Goal: Task Accomplishment & Management: Use online tool/utility

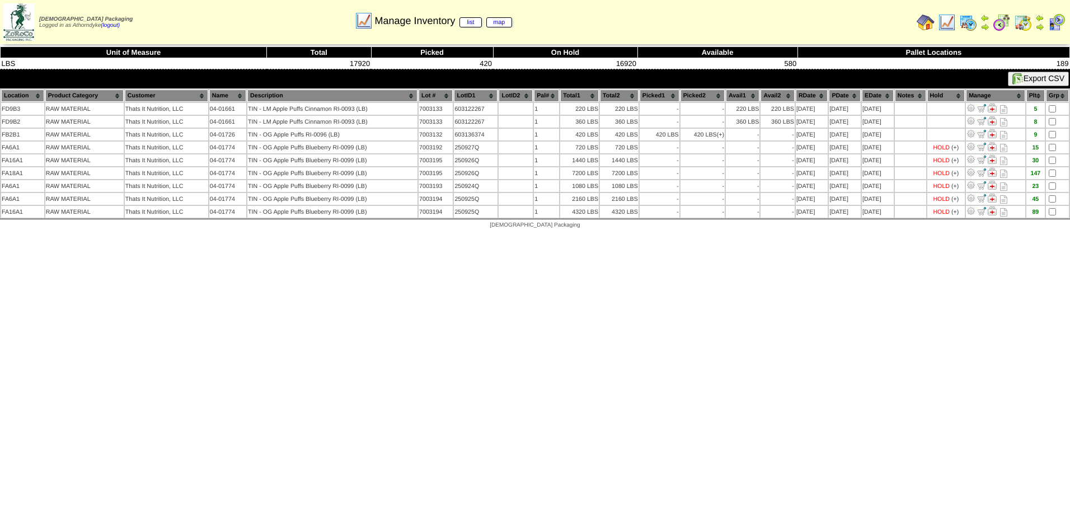
click at [830, 235] on html "[DEMOGRAPHIC_DATA] Packaging Logged in as Athorndyke (logout) Print All" at bounding box center [535, 117] width 1070 height 235
click at [812, 235] on html "[DEMOGRAPHIC_DATA] Packaging Logged in as Athorndyke (logout) Print All" at bounding box center [535, 117] width 1070 height 235
click at [969, 24] on img at bounding box center [968, 22] width 18 height 18
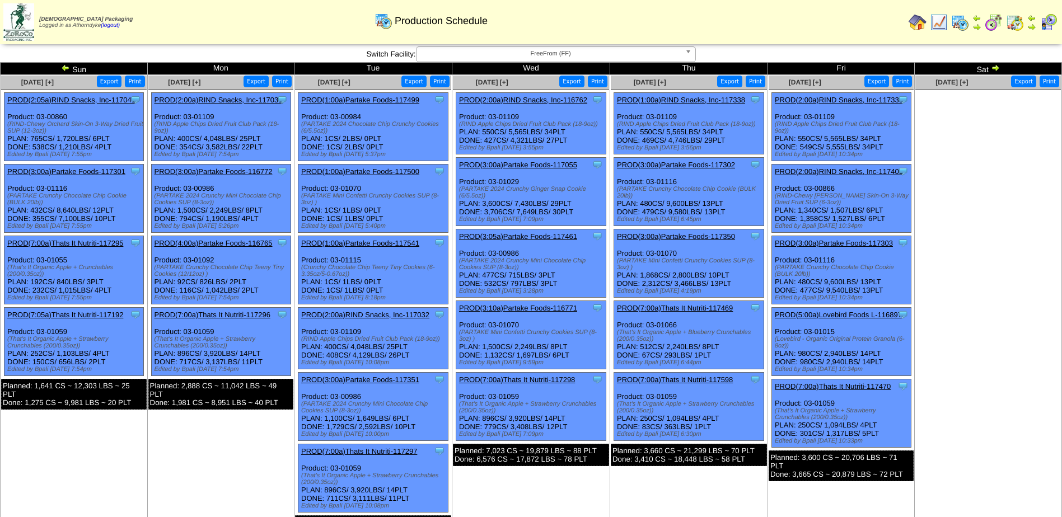
click at [16, 48] on div "Zoroco Packaging Logged in as Athorndyke (logout) Print All" at bounding box center [531, 24] width 1062 height 49
click at [71, 66] on link at bounding box center [66, 69] width 11 height 9
click at [240, 243] on link "PROD(4:00a)Partake Foods-116765" at bounding box center [213, 243] width 118 height 8
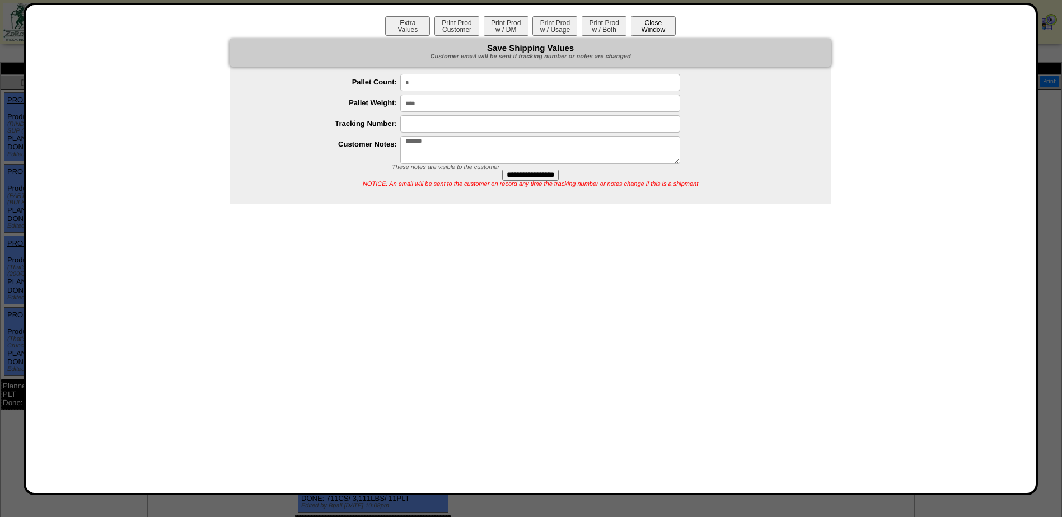
click at [662, 23] on button "Close Window" at bounding box center [653, 26] width 45 height 20
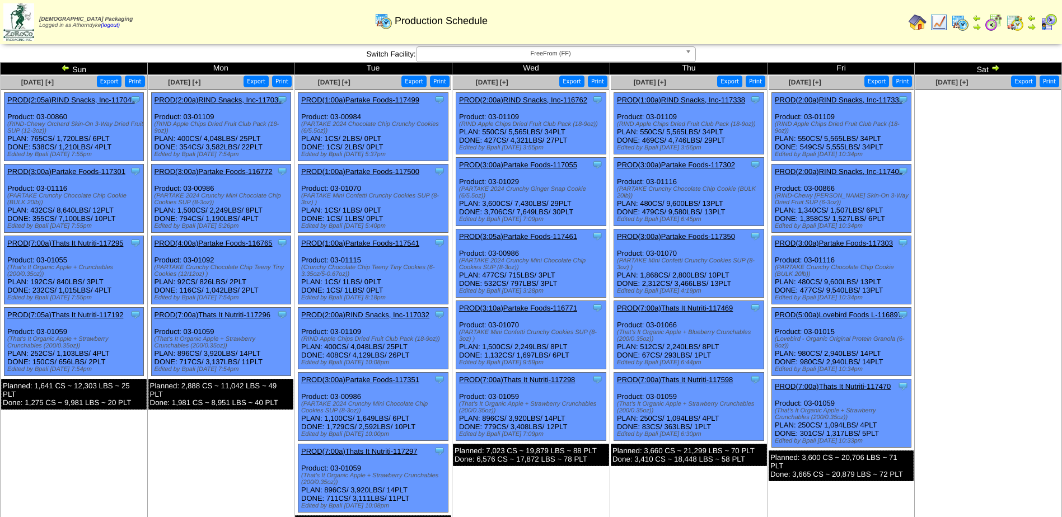
click at [242, 246] on link "PROD(4:00a)Partake Foods-116765" at bounding box center [213, 243] width 118 height 8
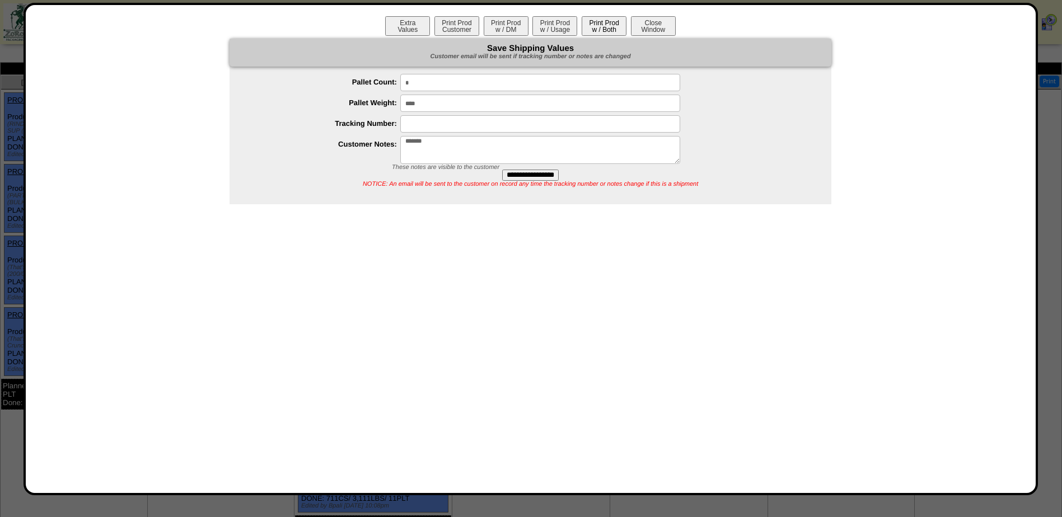
click at [611, 27] on button "Print Prod w / Both" at bounding box center [604, 26] width 45 height 20
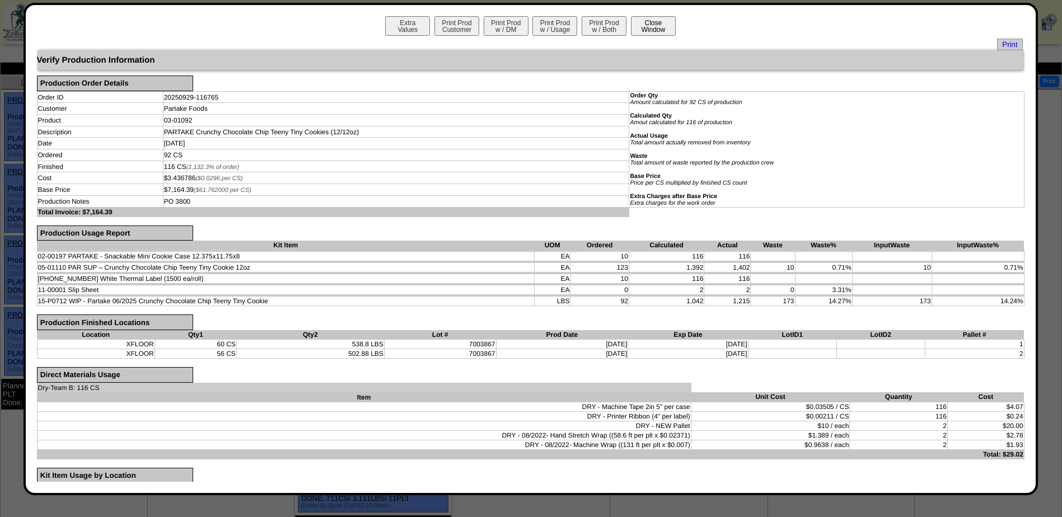
click at [652, 25] on button "Close Window" at bounding box center [653, 26] width 45 height 20
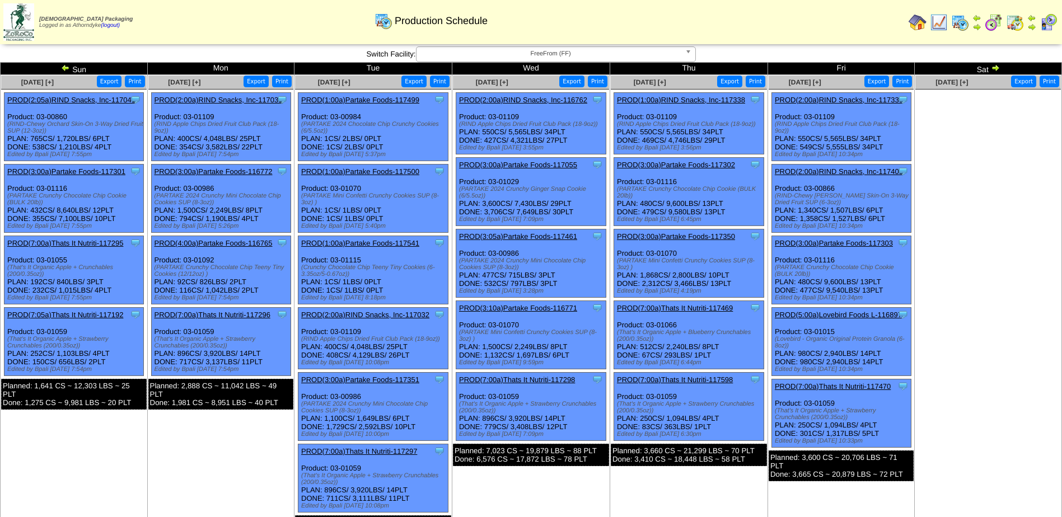
click at [920, 26] on img at bounding box center [918, 22] width 18 height 18
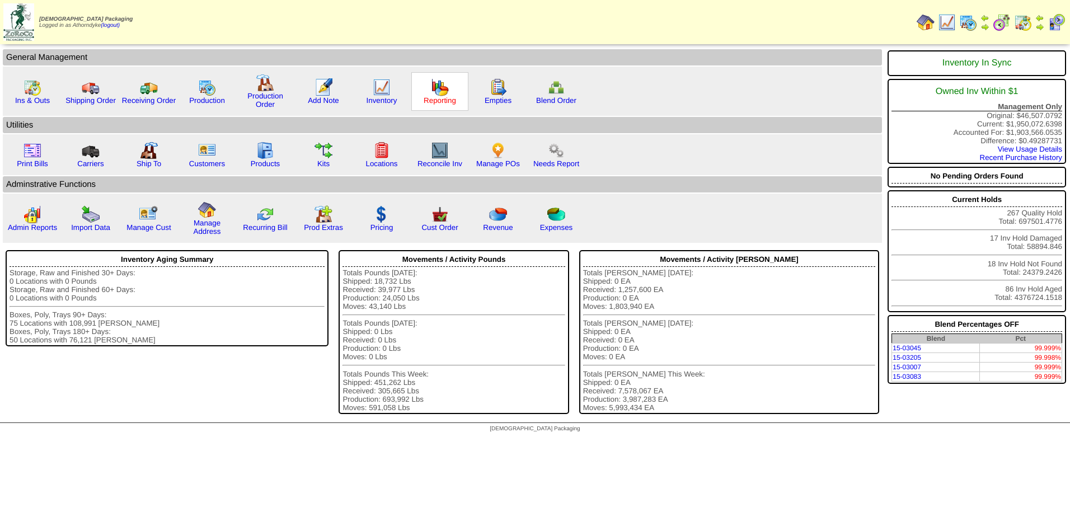
click at [429, 102] on link "Reporting" at bounding box center [440, 100] width 32 height 8
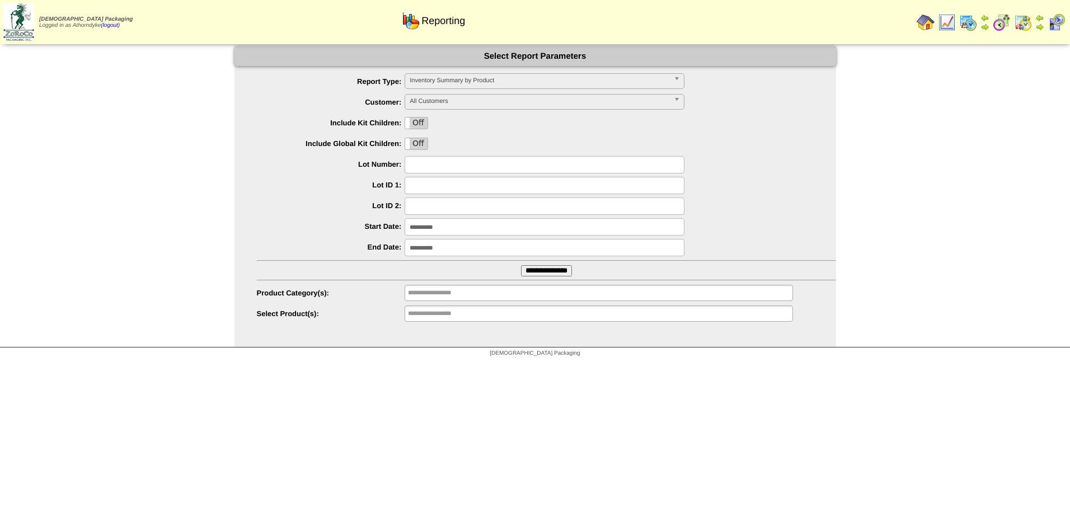
click at [420, 83] on span "Inventory Summary by Product" at bounding box center [540, 80] width 260 height 13
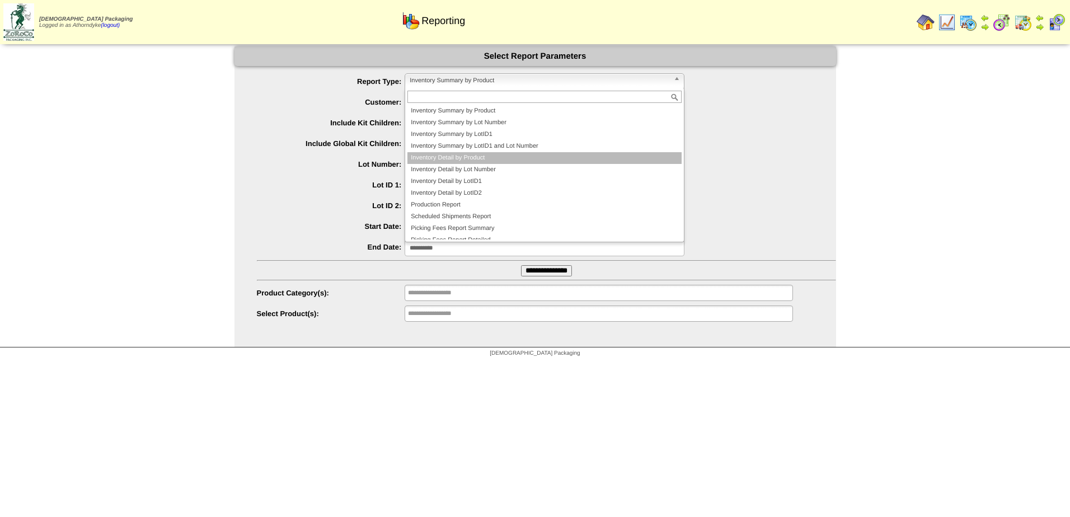
click at [434, 157] on li "Inventory Detail by Product" at bounding box center [545, 158] width 274 height 12
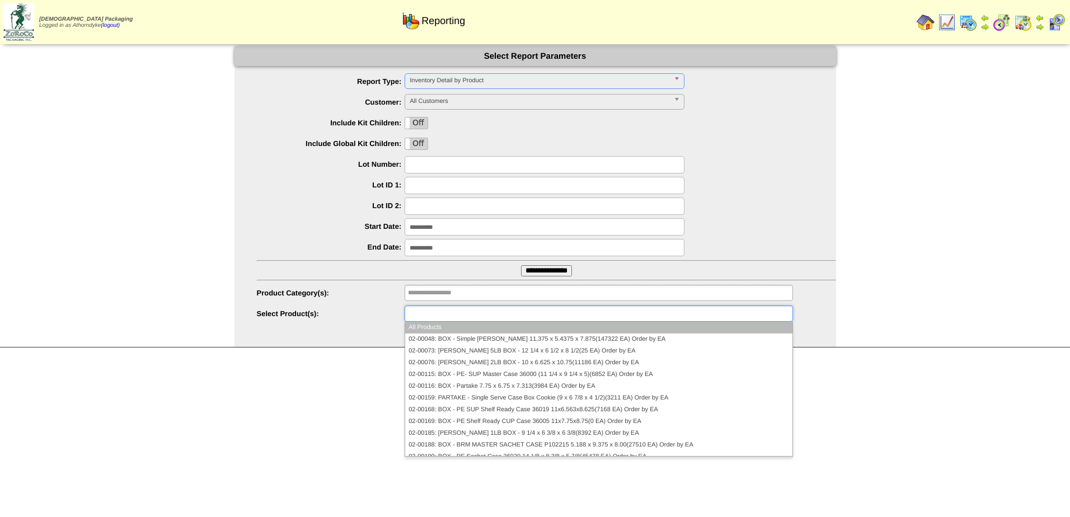
click at [429, 315] on input "text" at bounding box center [444, 314] width 72 height 14
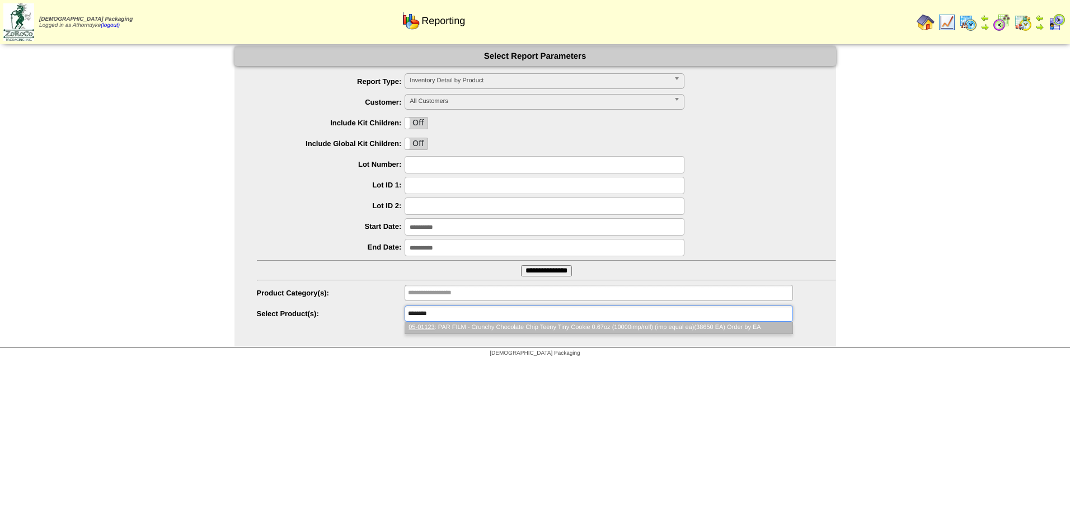
type input "********"
click at [460, 329] on li "05-01123 : PAR FILM - Crunchy Chocolate Chip Teeny Tiny Cookie 0.67oz (10000imp…" at bounding box center [598, 328] width 387 height 12
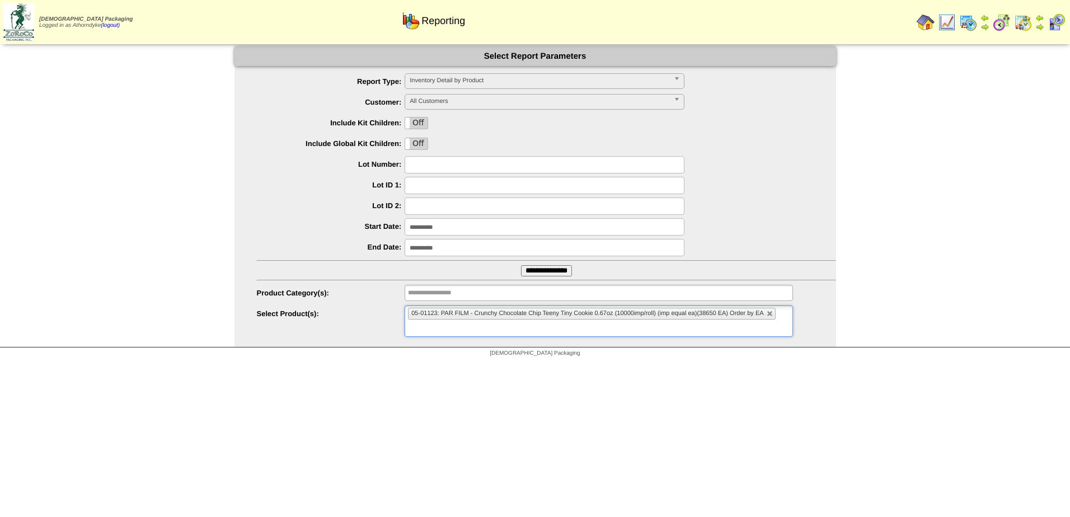
click at [455, 266] on ul "**********" at bounding box center [536, 198] width 602 height 250
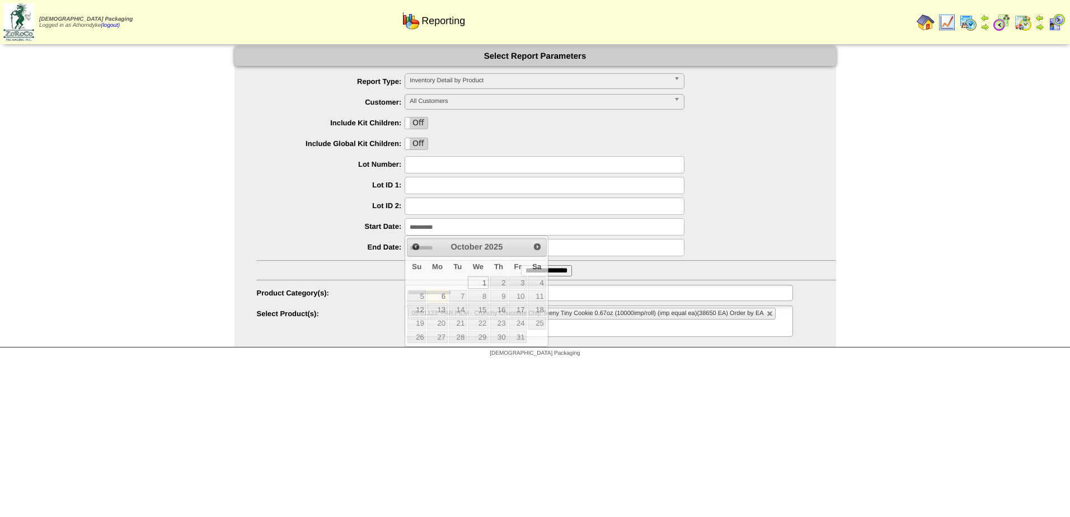
click at [444, 227] on input "**********" at bounding box center [545, 226] width 280 height 17
click at [359, 234] on div "**********" at bounding box center [546, 226] width 579 height 17
click at [458, 231] on input "**********" at bounding box center [545, 226] width 280 height 17
click at [415, 247] on span "Prev" at bounding box center [415, 246] width 9 height 9
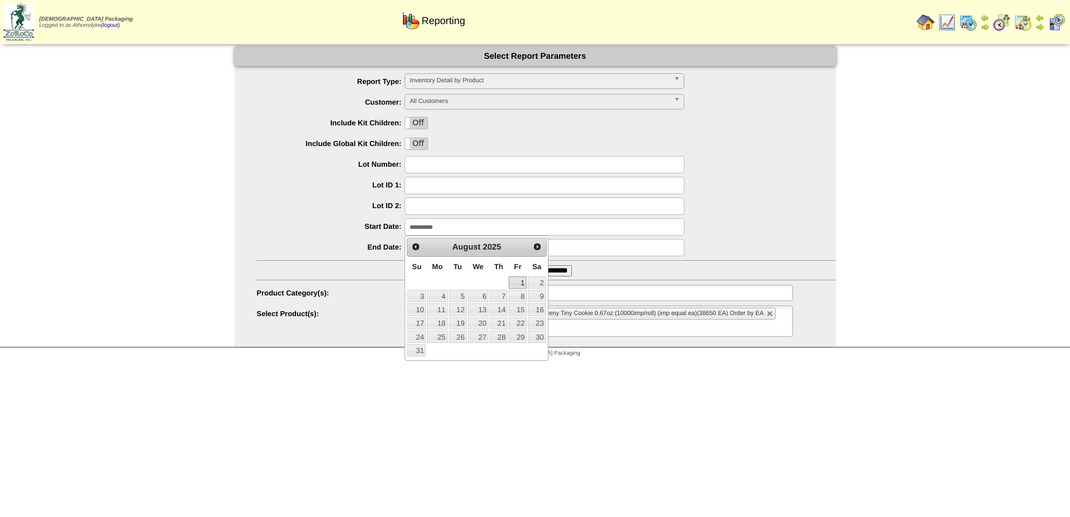
click at [516, 282] on link "1" at bounding box center [518, 283] width 18 height 12
type input "**********"
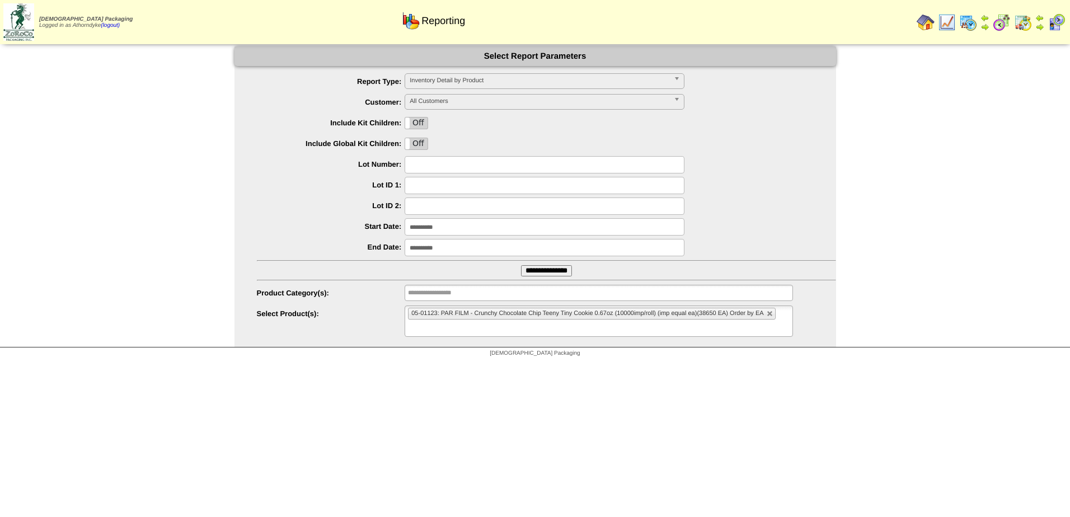
click at [538, 271] on input "**********" at bounding box center [546, 270] width 51 height 11
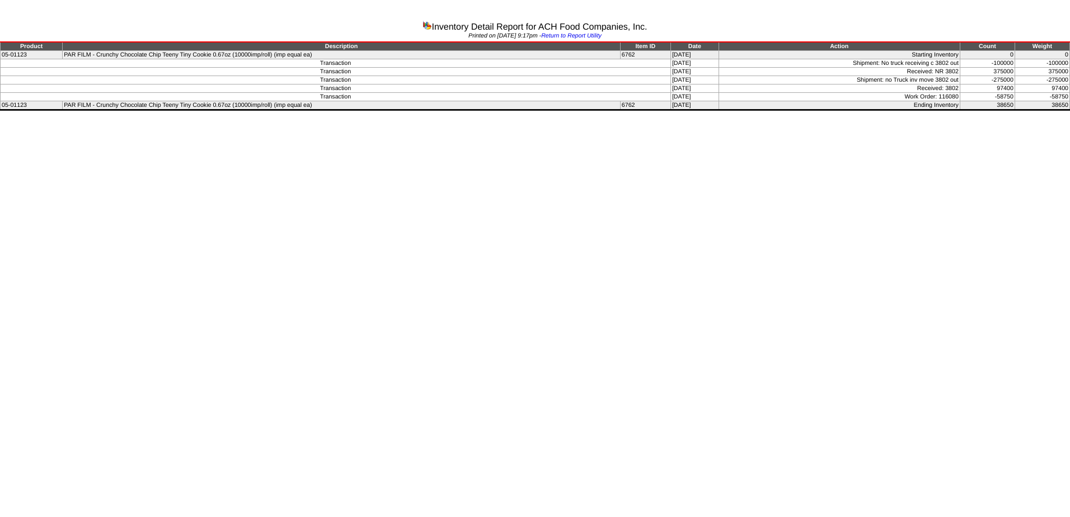
drag, startPoint x: 989, startPoint y: 95, endPoint x: 1020, endPoint y: 98, distance: 30.9
click at [1020, 98] on tr "Transaction [DATE] Work Order: 116080 -58750 -58750" at bounding box center [536, 97] width 1070 height 8
drag, startPoint x: 658, startPoint y: 98, endPoint x: 965, endPoint y: 93, distance: 307.4
click at [965, 93] on tr "Transaction [DATE] Work Order: 116080 -58750 -58750" at bounding box center [536, 97] width 1070 height 8
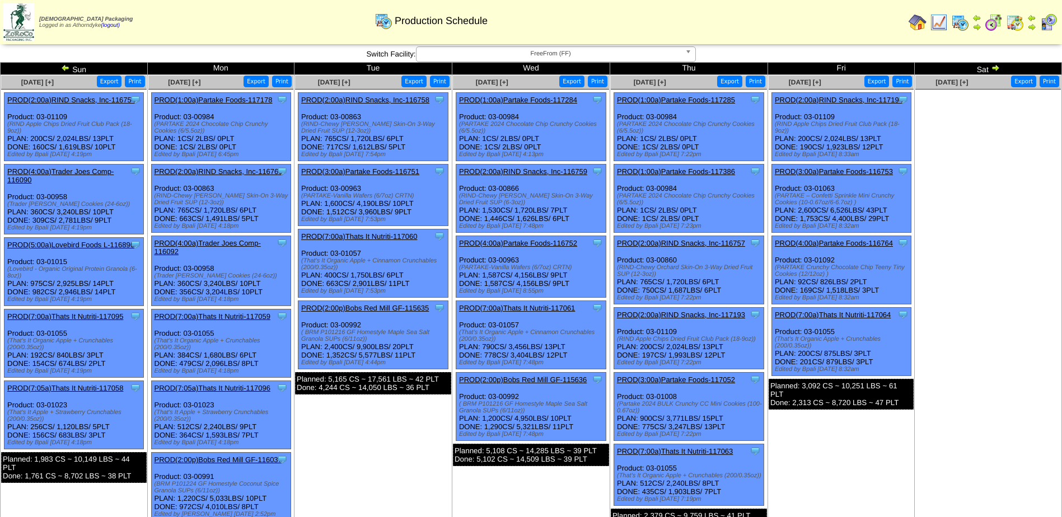
click at [64, 67] on img at bounding box center [65, 67] width 9 height 9
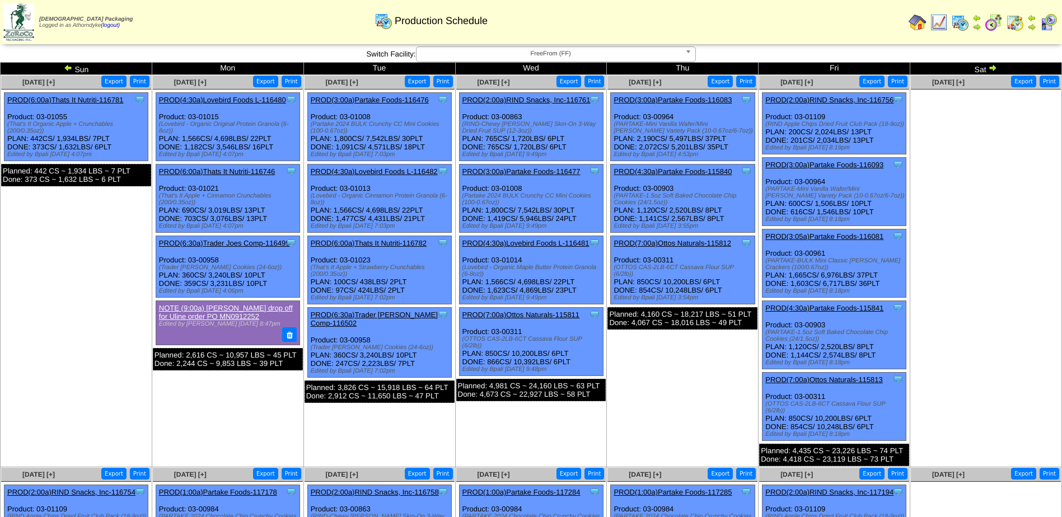
click at [64, 67] on img at bounding box center [68, 67] width 9 height 9
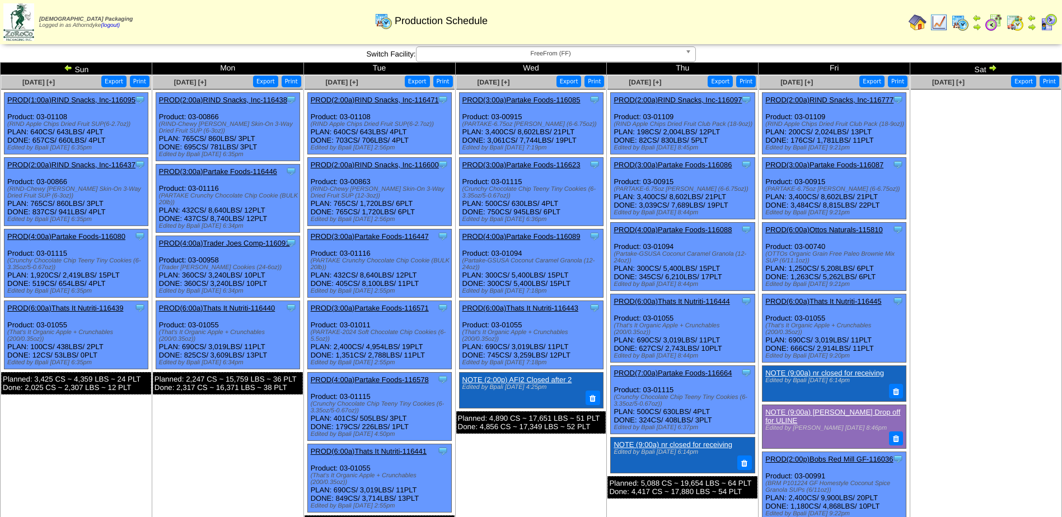
drag, startPoint x: 73, startPoint y: 251, endPoint x: 30, endPoint y: 254, distance: 43.2
click at [30, 254] on div "Clone Item PROD(4:00a)Partake Foods-116080 Partake Foods ScheduleID: 116080 241…" at bounding box center [76, 264] width 144 height 68
drag, startPoint x: 30, startPoint y: 254, endPoint x: 96, endPoint y: 235, distance: 69.4
click at [96, 235] on link "PROD(4:00a)Partake Foods-116080" at bounding box center [66, 236] width 118 height 8
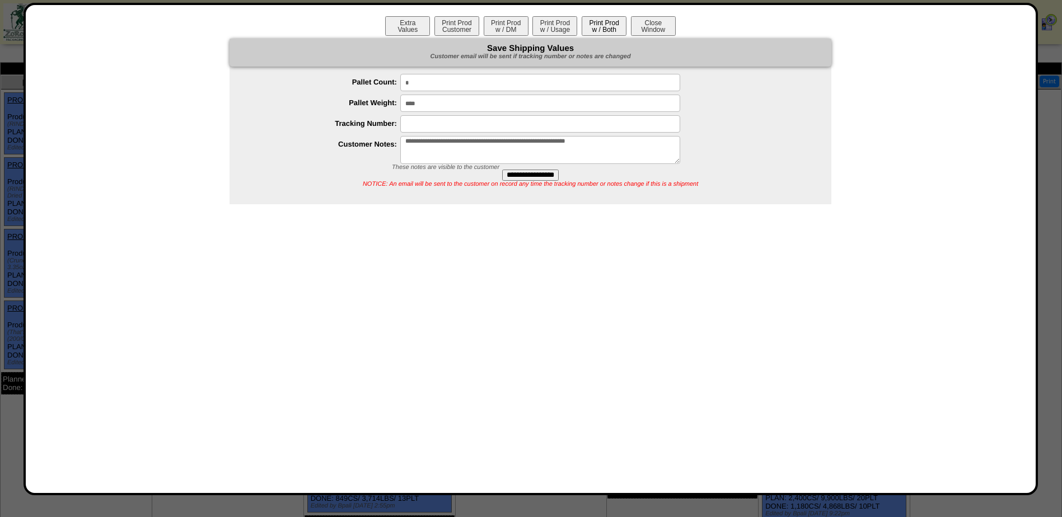
click at [605, 32] on button "Print Prod w / Both" at bounding box center [604, 26] width 45 height 20
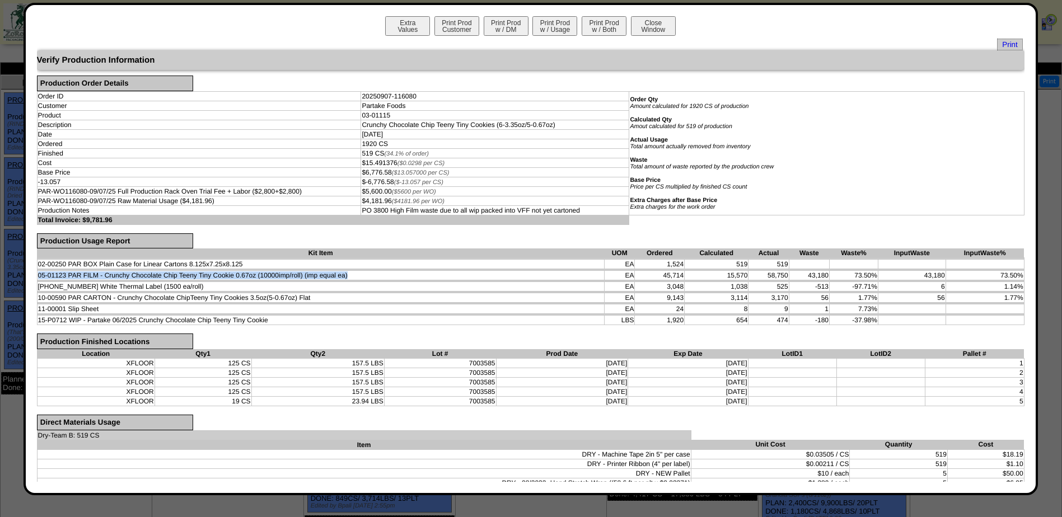
drag, startPoint x: 355, startPoint y: 274, endPoint x: 39, endPoint y: 275, distance: 316.8
click at [39, 275] on td "05-01123 PAR FILM - Crunchy Chocolate Chip Teeny Tiny Cookie 0.67oz (10000imp/r…" at bounding box center [320, 276] width 567 height 10
drag, startPoint x: 395, startPoint y: 111, endPoint x: 352, endPoint y: 119, distance: 43.2
click at [352, 119] on tr "Product 03-01115" at bounding box center [530, 115] width 987 height 10
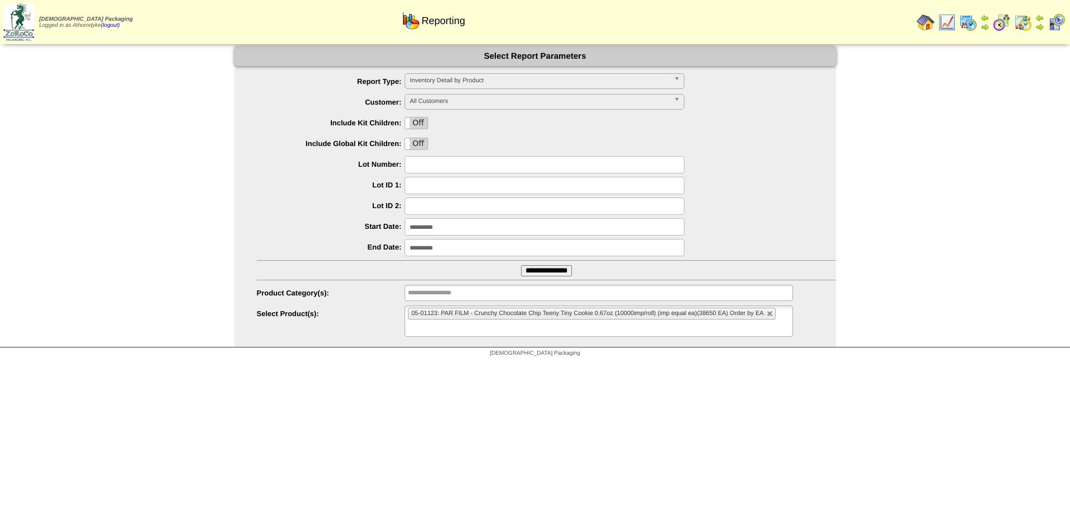
click at [925, 24] on img at bounding box center [926, 22] width 18 height 18
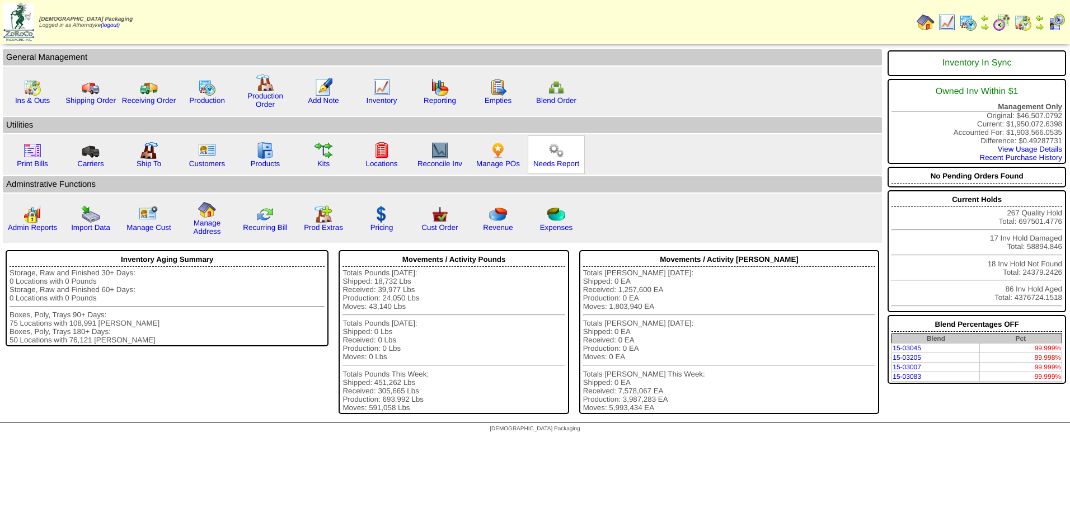
click at [561, 169] on div "Needs Report" at bounding box center [556, 154] width 57 height 39
click at [563, 165] on link "Needs Report" at bounding box center [556, 164] width 46 height 8
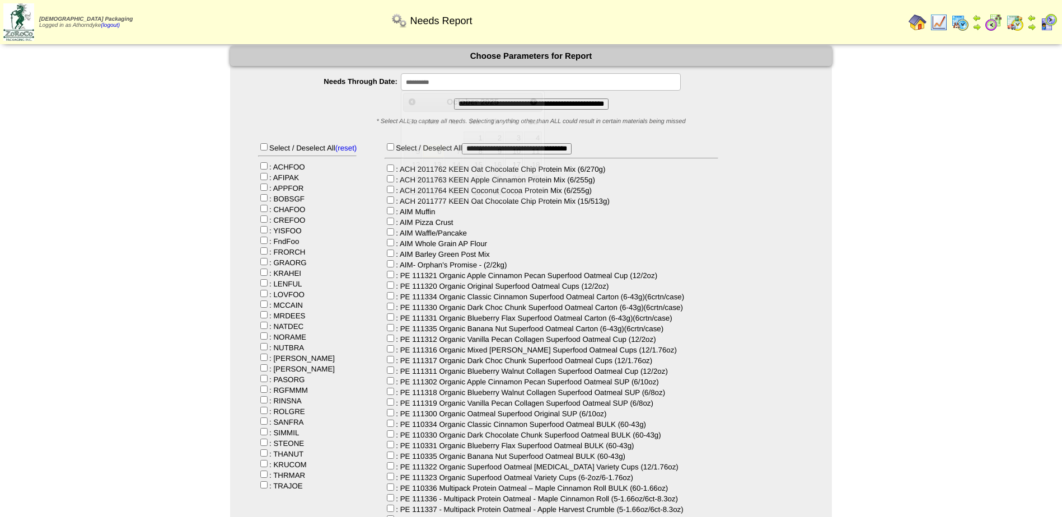
click at [456, 79] on input "**********" at bounding box center [541, 81] width 280 height 17
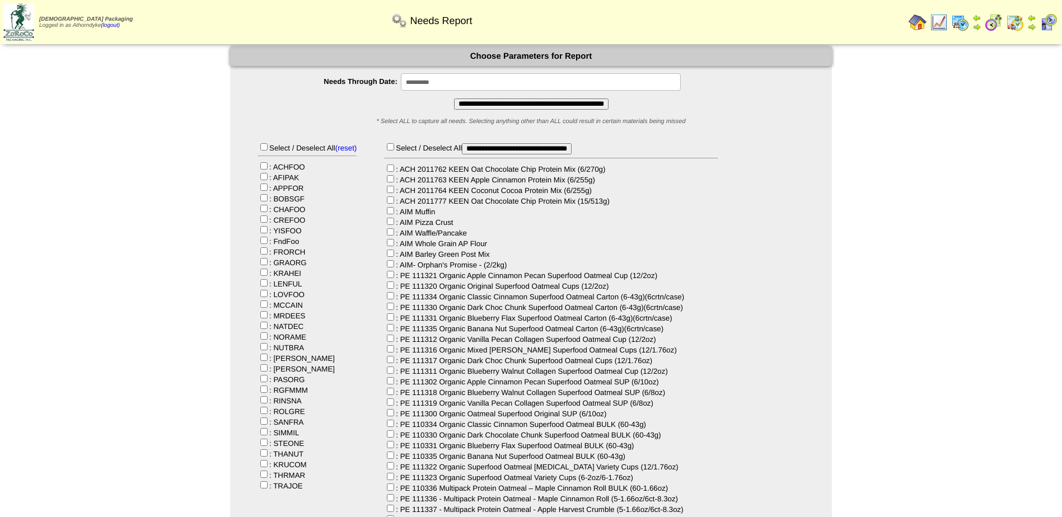
click at [475, 78] on input "**********" at bounding box center [541, 81] width 280 height 17
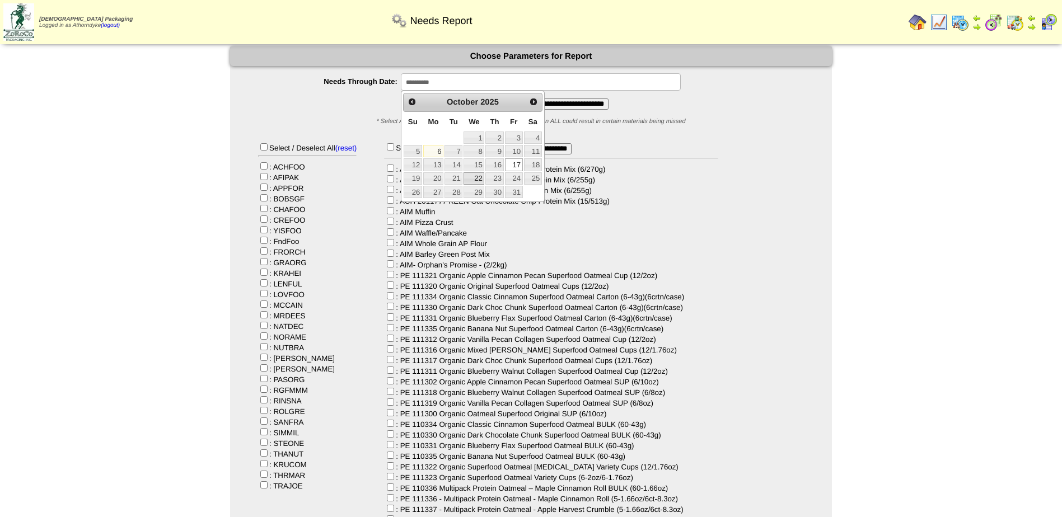
click at [473, 179] on link "22" at bounding box center [473, 178] width 21 height 12
type input "**********"
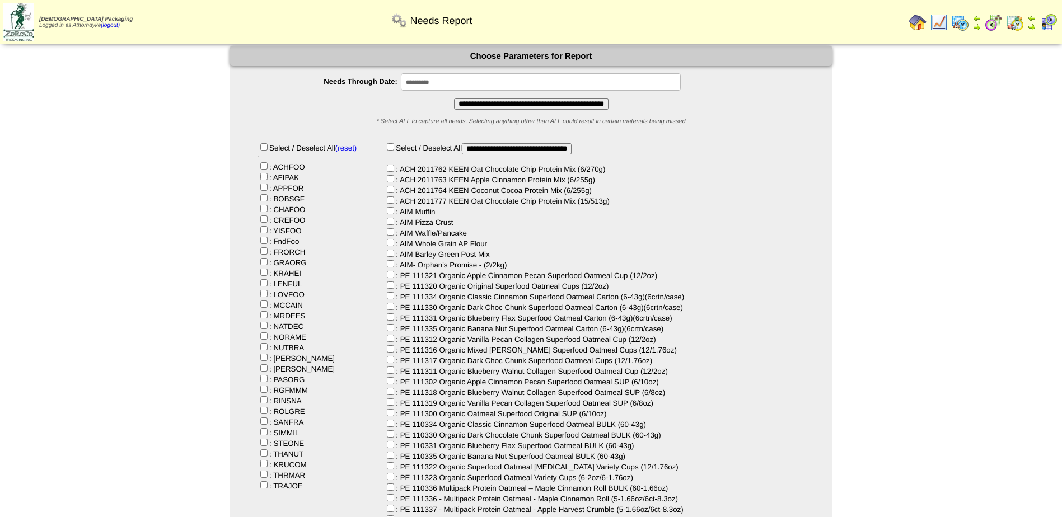
click at [497, 102] on input "**********" at bounding box center [531, 104] width 154 height 11
click at [268, 370] on div "Select / Deselect All (reset) : ACHFOO : AFIPAK : APPFOR : BOBSGF : CHAFOO : CR…" at bounding box center [307, 316] width 99 height 349
click at [467, 100] on input "**********" at bounding box center [531, 104] width 154 height 11
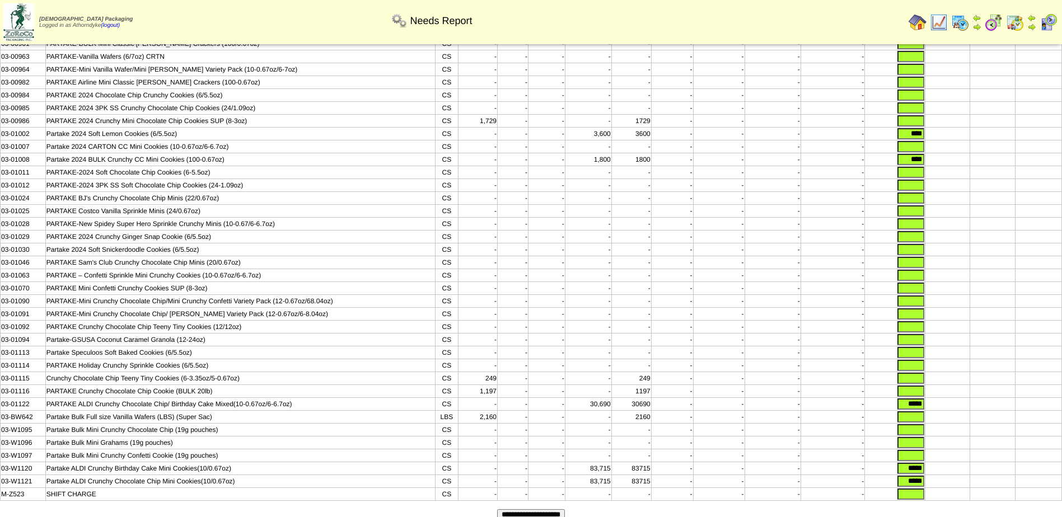
scroll to position [112, 0]
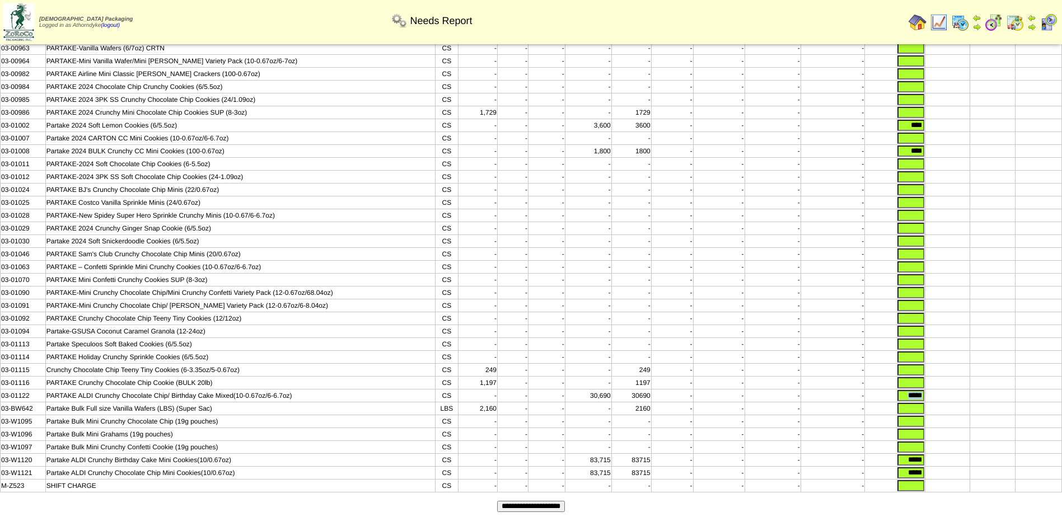
drag, startPoint x: 896, startPoint y: 414, endPoint x: 1055, endPoint y: 408, distance: 158.5
click at [1055, 402] on tr "03-01122 PARTAKE ALDI Crunchy Chocolate Chip/ Birthday Cake Mixed(10-0.67oz/6-6…" at bounding box center [531, 396] width 1061 height 13
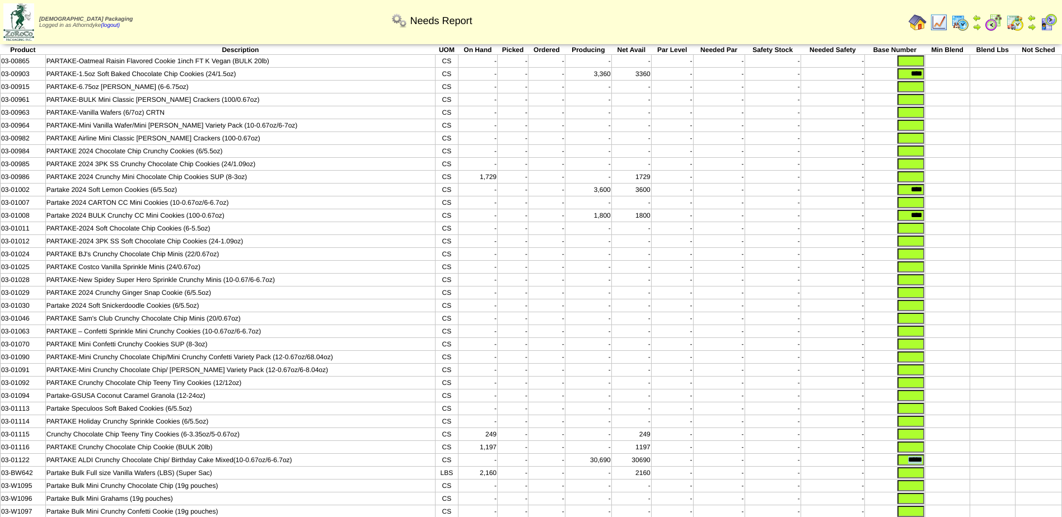
scroll to position [0, 0]
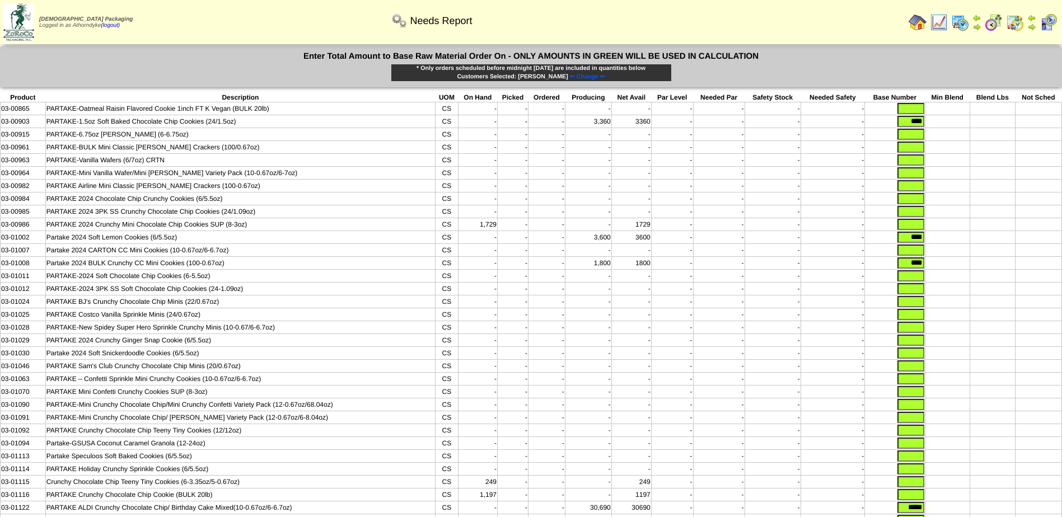
drag, startPoint x: 903, startPoint y: 120, endPoint x: 943, endPoint y: 120, distance: 39.2
click at [943, 120] on tr "03-00903 PARTAKE-1.5oz Soft Baked Chocolate Chip Cookies (24/1.5oz) CS - - - 3,…" at bounding box center [531, 121] width 1061 height 13
drag, startPoint x: 905, startPoint y: 243, endPoint x: 927, endPoint y: 243, distance: 22.4
click at [927, 243] on tr "03-01002 Partake 2024 Soft Lemon Cookies (6/5.5oz) CS - - - 3,600 3600 - - - - …" at bounding box center [531, 237] width 1061 height 13
drag, startPoint x: 904, startPoint y: 268, endPoint x: 922, endPoint y: 268, distance: 17.9
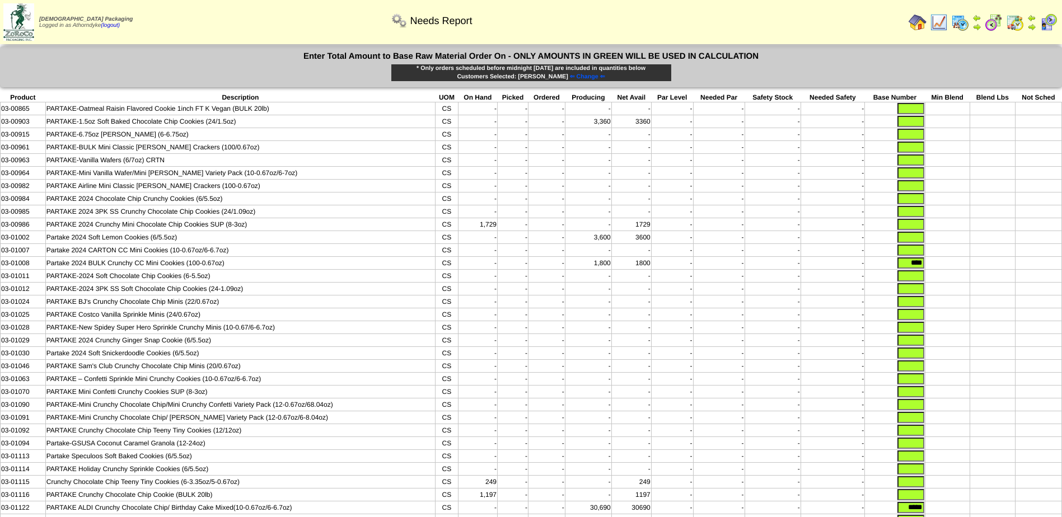
click at [922, 268] on input "****" at bounding box center [910, 262] width 27 height 11
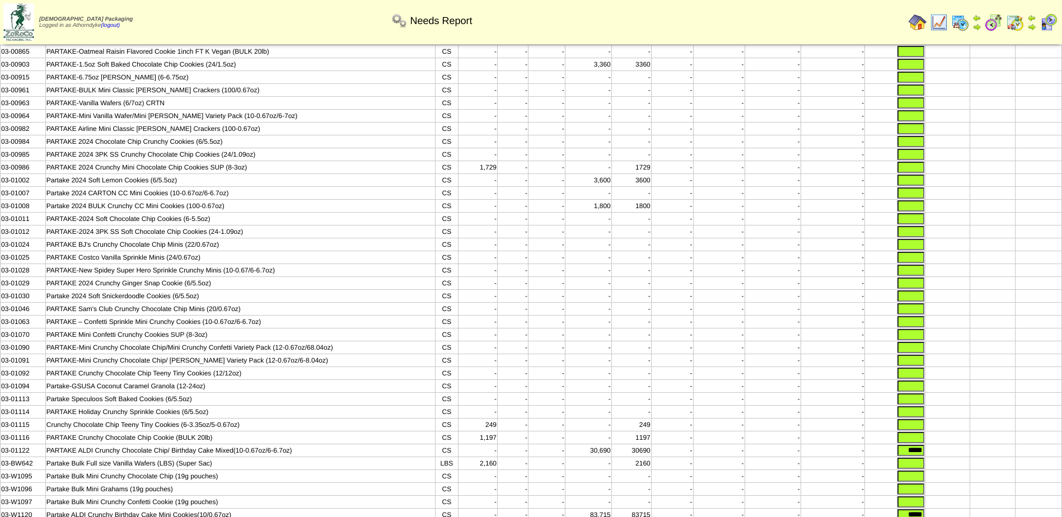
scroll to position [153, 0]
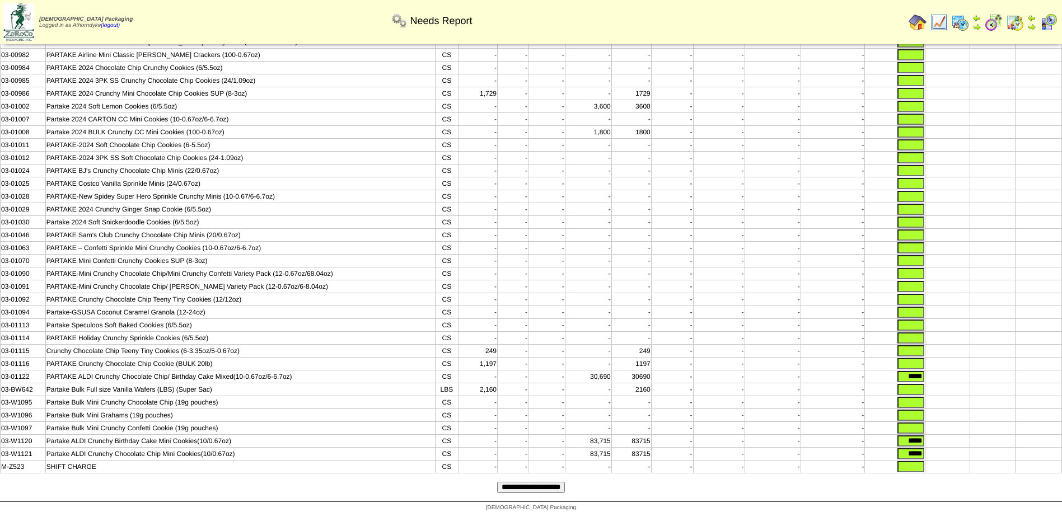
drag, startPoint x: 898, startPoint y: 370, endPoint x: 921, endPoint y: 370, distance: 23.0
click at [921, 371] on input "*****" at bounding box center [910, 376] width 27 height 11
drag, startPoint x: 901, startPoint y: 437, endPoint x: 933, endPoint y: 436, distance: 32.5
click at [933, 436] on tr "03-W1120 Partake ALDI Crunchy Birthday Cake Mini Cookies(10/0.67oz) CS - - - 83…" at bounding box center [531, 441] width 1061 height 13
click at [903, 452] on input "*****" at bounding box center [910, 453] width 27 height 11
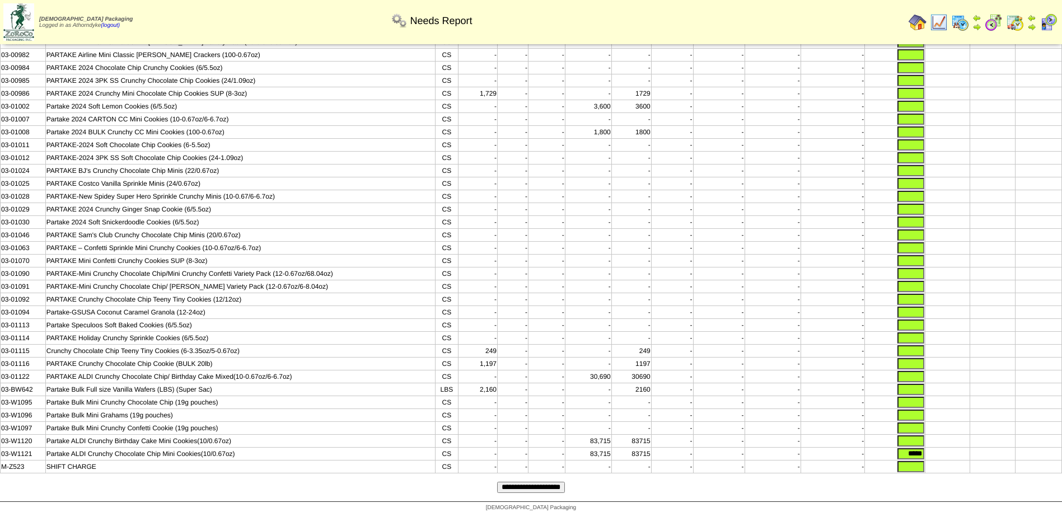
click at [903, 452] on input "*****" at bounding box center [910, 453] width 27 height 11
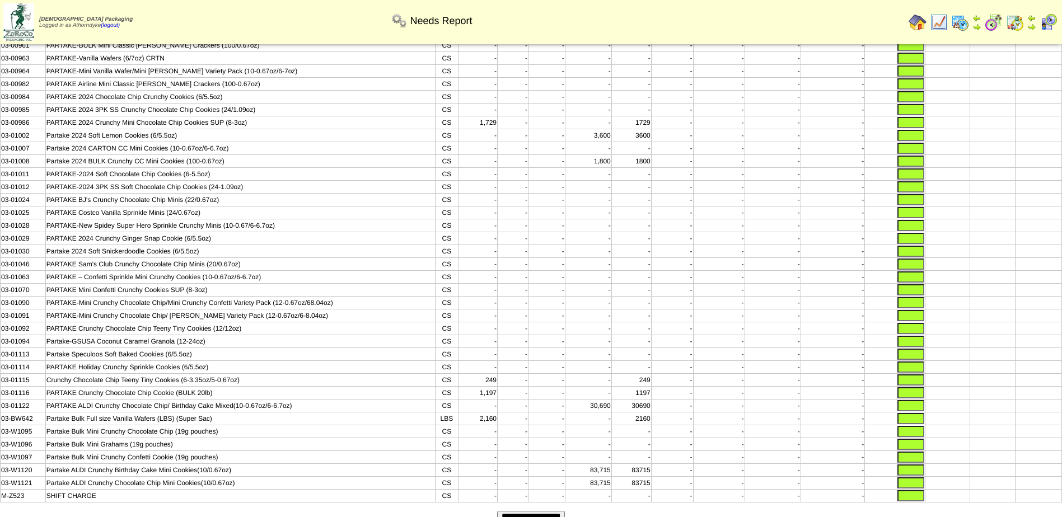
scroll to position [0, 0]
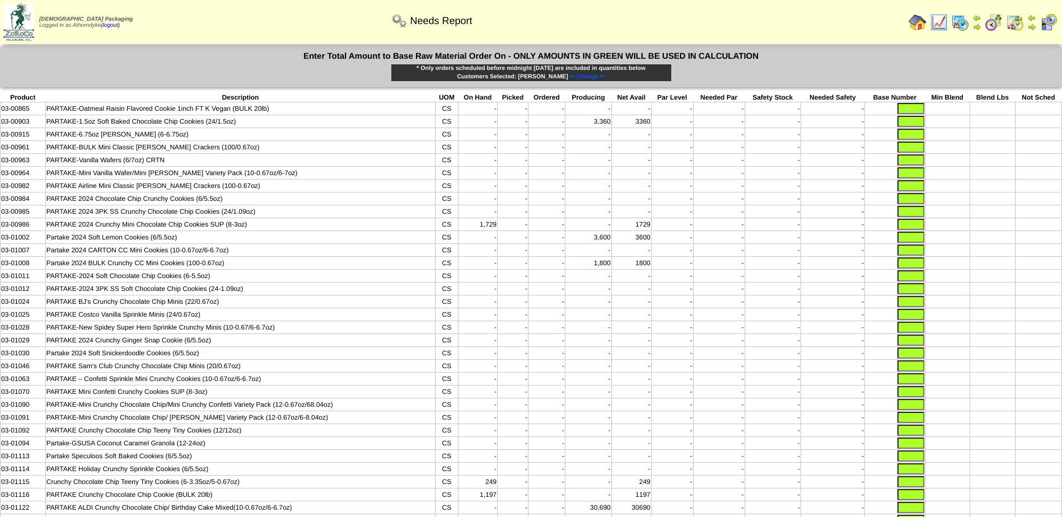
click at [916, 488] on input "text" at bounding box center [910, 481] width 27 height 11
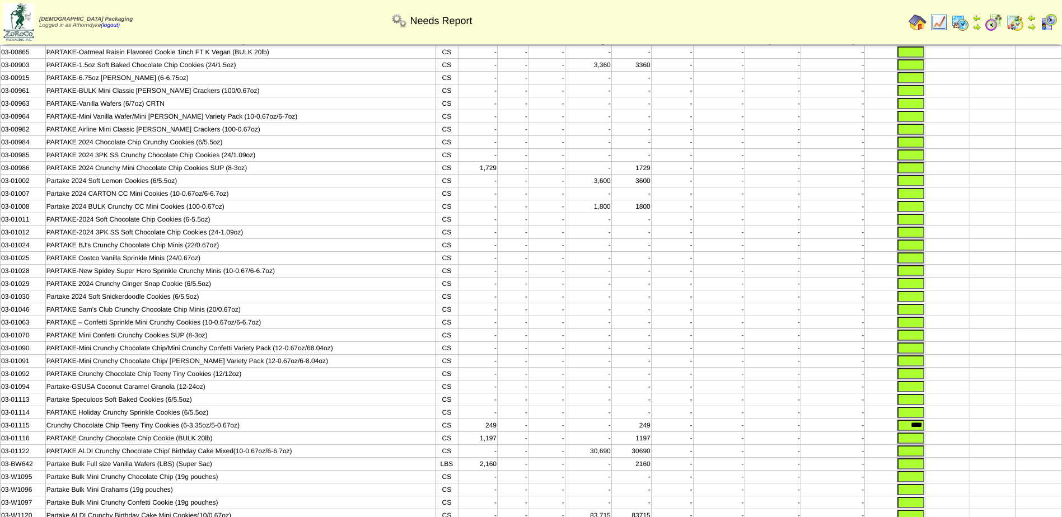
scroll to position [153, 0]
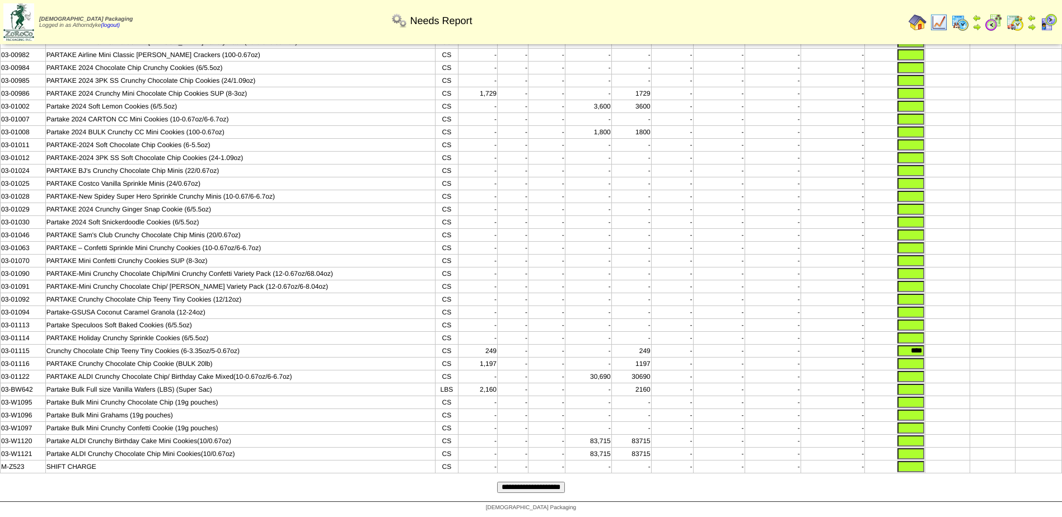
type input "****"
click at [508, 488] on input "**********" at bounding box center [531, 487] width 68 height 11
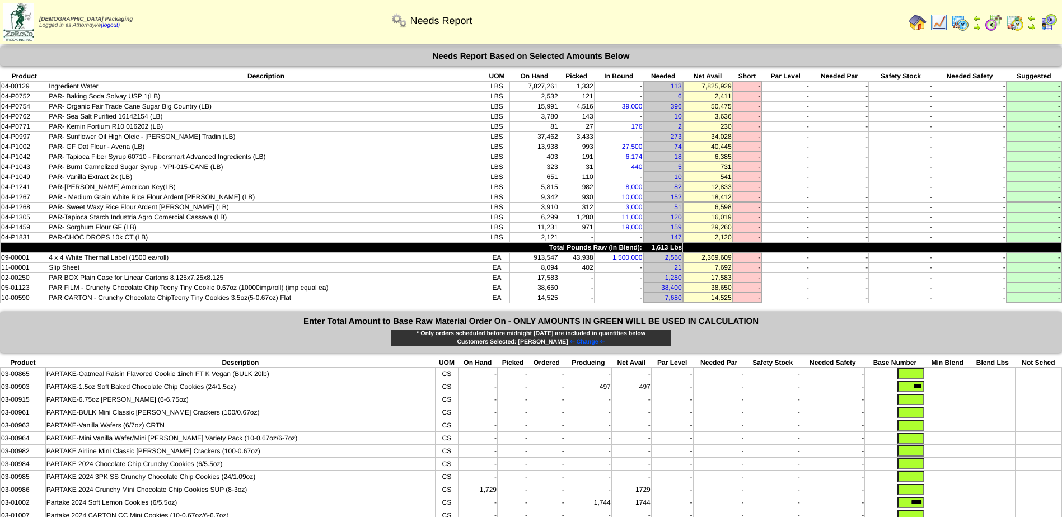
click at [748, 270] on td "-" at bounding box center [747, 268] width 29 height 10
click at [853, 341] on div "Enter Total Amount to Base Raw Material Order On - ONLY AMOUNTS IN GREEN WILL B…" at bounding box center [531, 332] width 1062 height 41
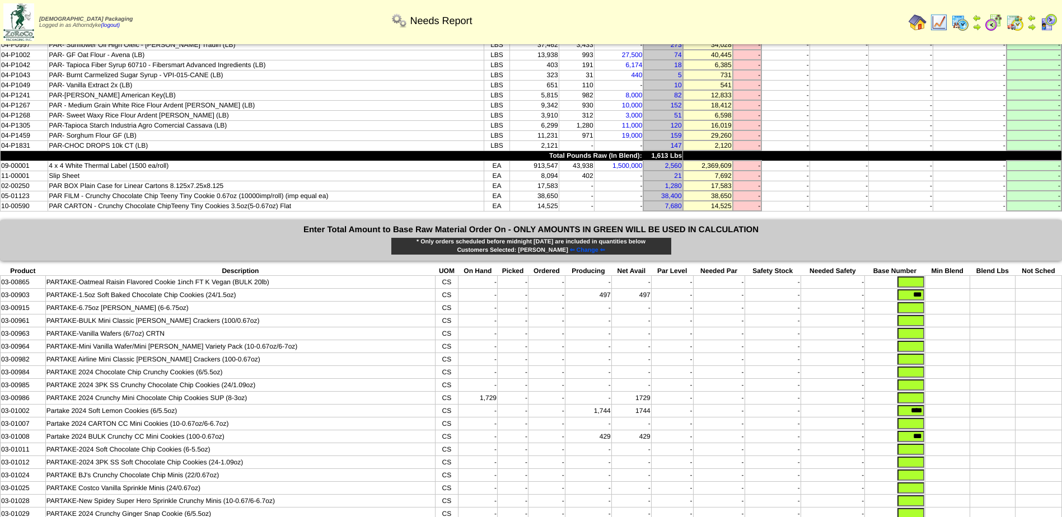
scroll to position [112, 0]
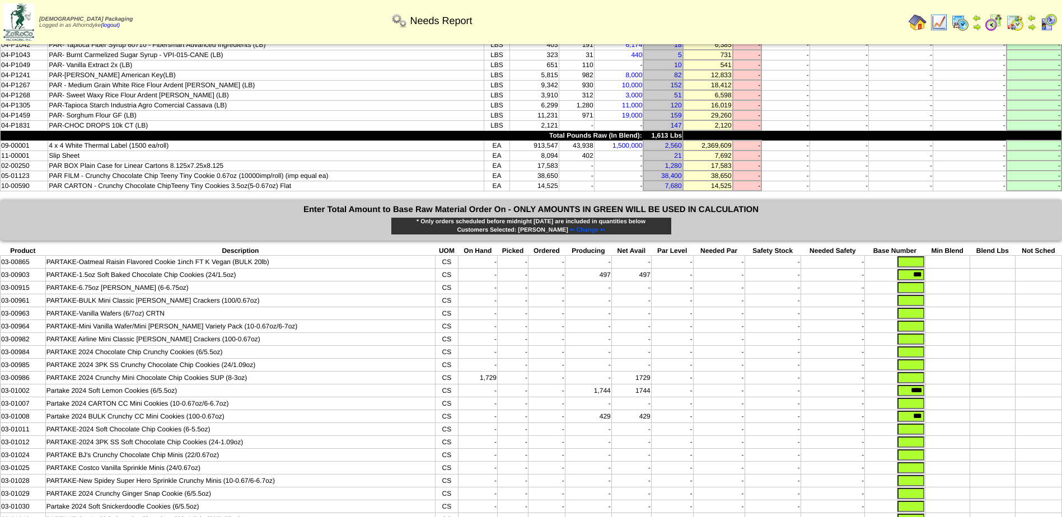
drag, startPoint x: 907, startPoint y: 274, endPoint x: 928, endPoint y: 278, distance: 20.5
click at [925, 276] on tr "03-00903 PARTAKE-1.5oz Soft Baked Chocolate Chip Cookies (24/1.5oz) CS - - - 49…" at bounding box center [531, 275] width 1061 height 13
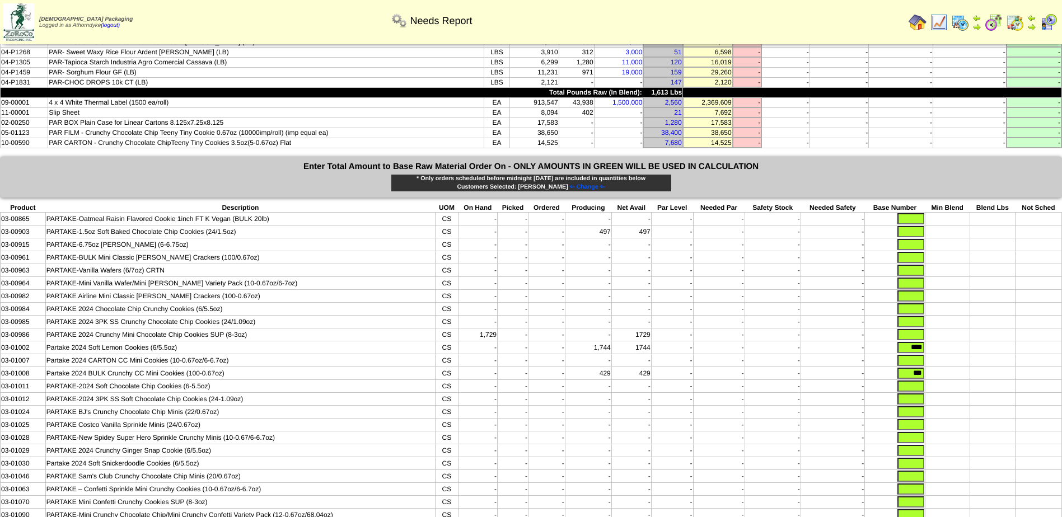
scroll to position [224, 0]
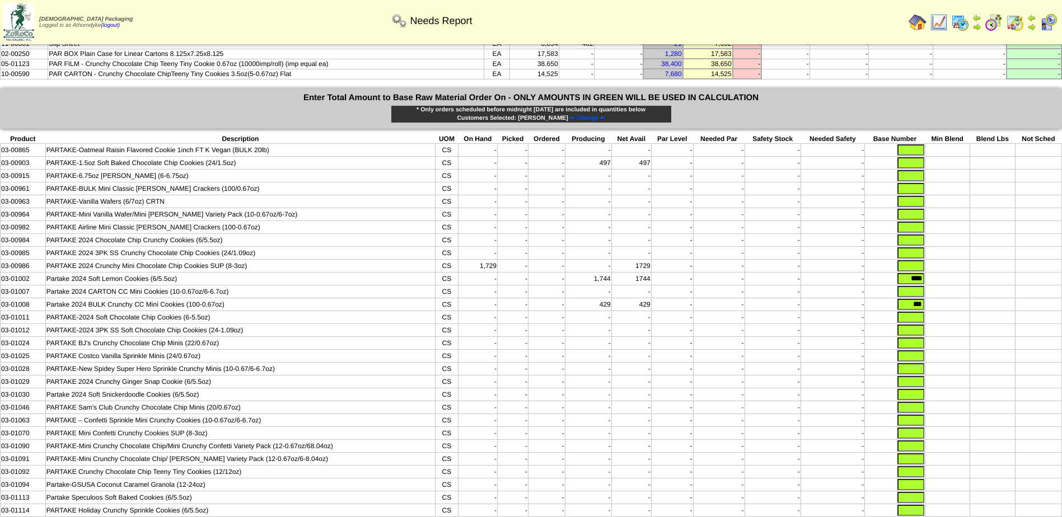
drag, startPoint x: 902, startPoint y: 282, endPoint x: 932, endPoint y: 283, distance: 29.7
click at [932, 283] on tr "03-01002 Partake 2024 Soft Lemon Cookies (6/5.5oz) CS - - - 1,744 1744 - - - - …" at bounding box center [531, 279] width 1061 height 13
drag, startPoint x: 909, startPoint y: 313, endPoint x: 931, endPoint y: 312, distance: 22.4
click at [931, 311] on tr "03-01008 Partake 2024 BULK Crunchy CC Mini Cookies (100-0.67oz) CS - - - 429 42…" at bounding box center [531, 304] width 1061 height 13
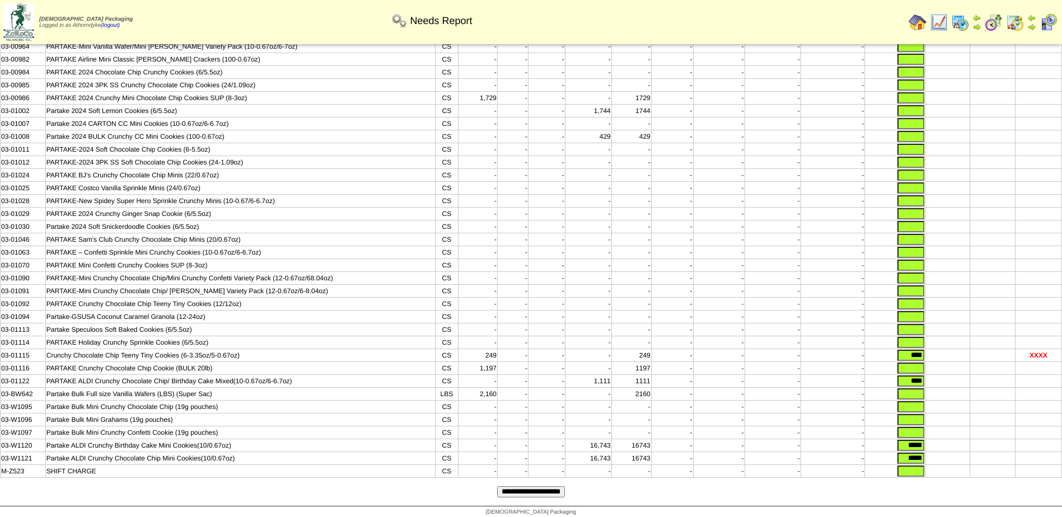
scroll to position [419, 0]
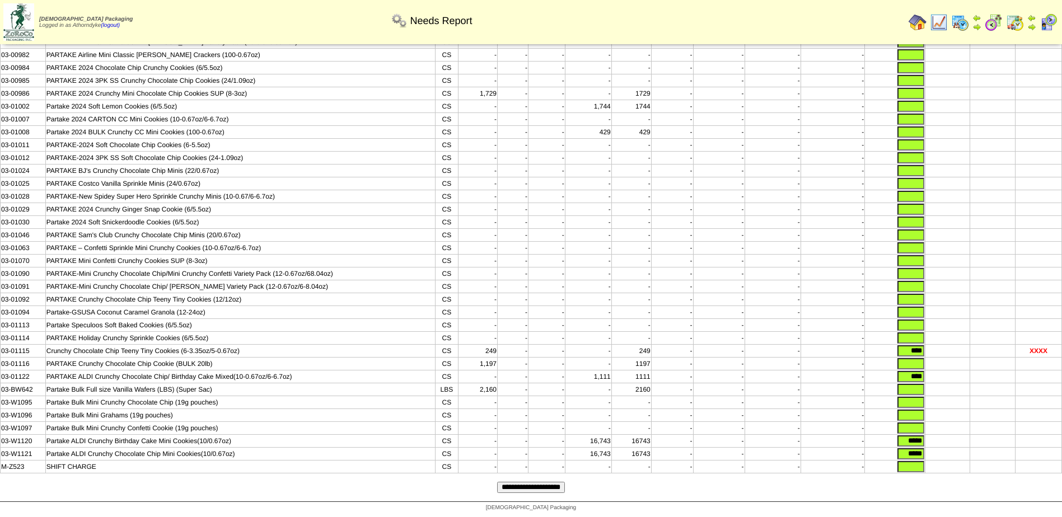
drag, startPoint x: 901, startPoint y: 345, endPoint x: 926, endPoint y: 345, distance: 25.2
click at [926, 345] on tr "03-01115 Crunchy Chocolate Chip Teeny Tiny Cookies (6-3.35oz/5-0.67oz) CS 249 -…" at bounding box center [531, 351] width 1061 height 13
drag, startPoint x: 902, startPoint y: 372, endPoint x: 921, endPoint y: 371, distance: 18.5
click at [921, 371] on input "****" at bounding box center [910, 376] width 27 height 11
drag, startPoint x: 900, startPoint y: 438, endPoint x: 926, endPoint y: 438, distance: 25.7
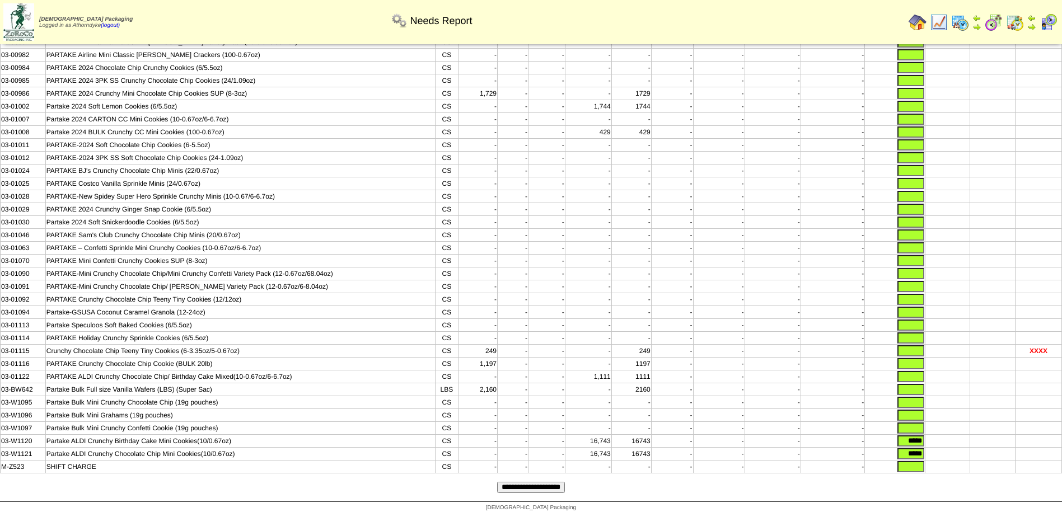
click at [926, 438] on tr "03-W1120 Partake ALDI Crunchy Birthday Cake Mini Cookies(10/0.67oz) CS - - - 16…" at bounding box center [531, 441] width 1061 height 13
drag, startPoint x: 902, startPoint y: 452, endPoint x: 923, endPoint y: 451, distance: 21.3
click at [923, 451] on input "*****" at bounding box center [910, 453] width 27 height 11
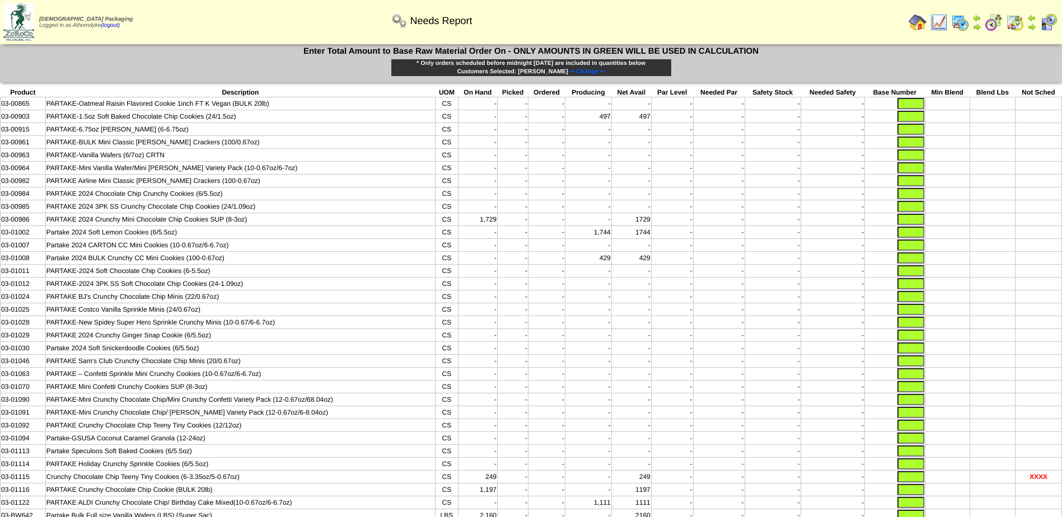
scroll to position [251, 0]
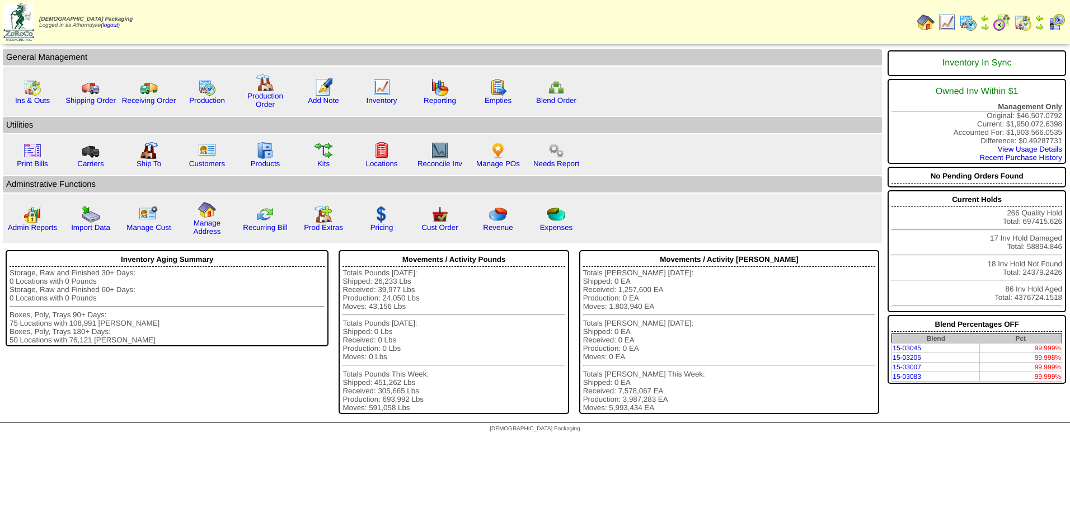
click at [1024, 18] on img at bounding box center [1023, 22] width 18 height 18
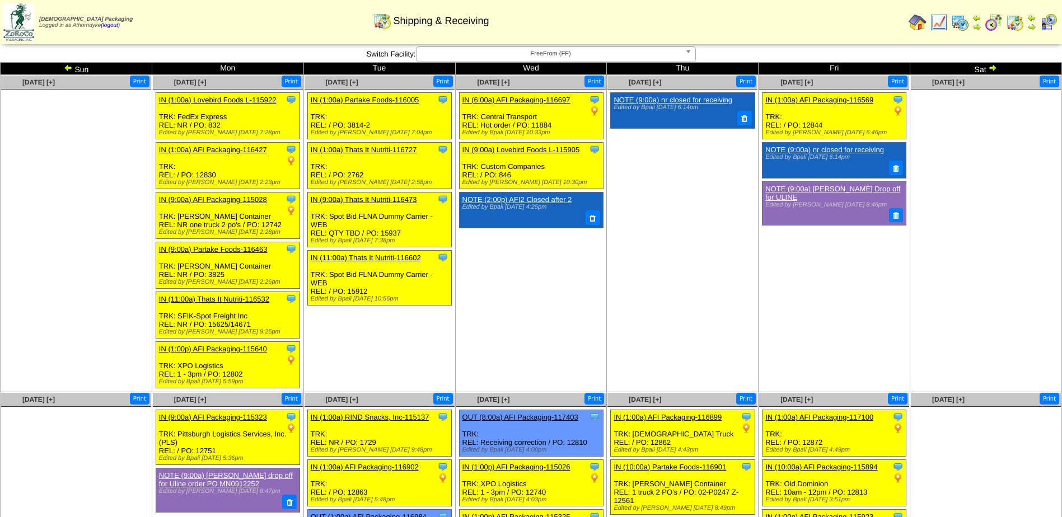
click at [70, 65] on img at bounding box center [68, 67] width 9 height 9
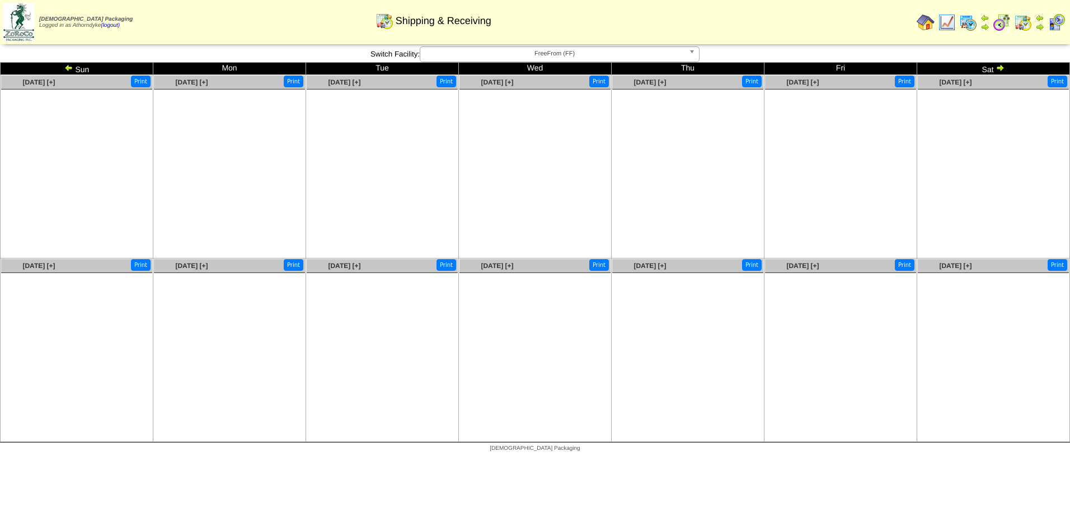
click at [1018, 24] on img at bounding box center [1023, 22] width 18 height 18
click at [1038, 24] on img at bounding box center [1040, 26] width 9 height 9
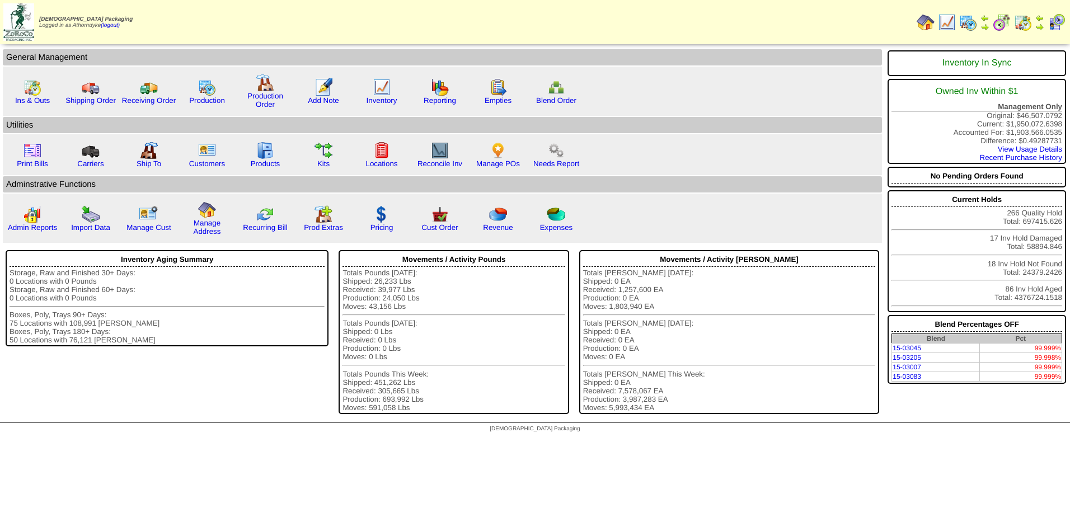
click at [1024, 20] on img at bounding box center [1023, 22] width 18 height 18
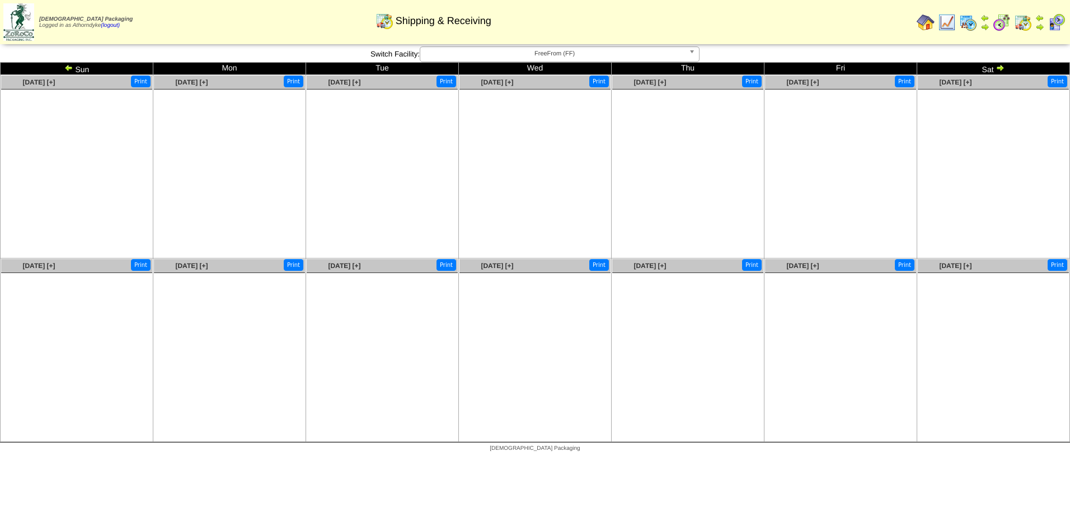
click at [74, 70] on link at bounding box center [69, 69] width 11 height 9
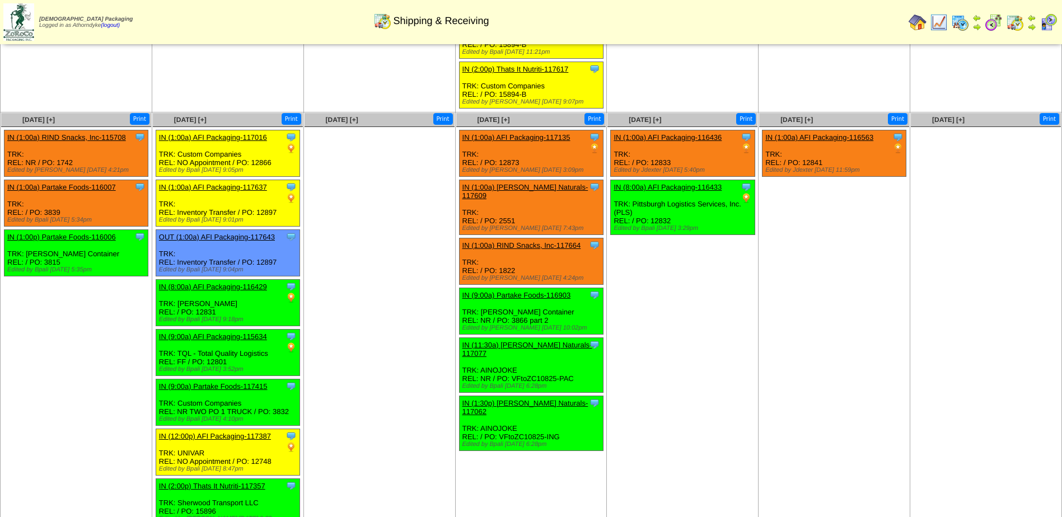
scroll to position [673, 0]
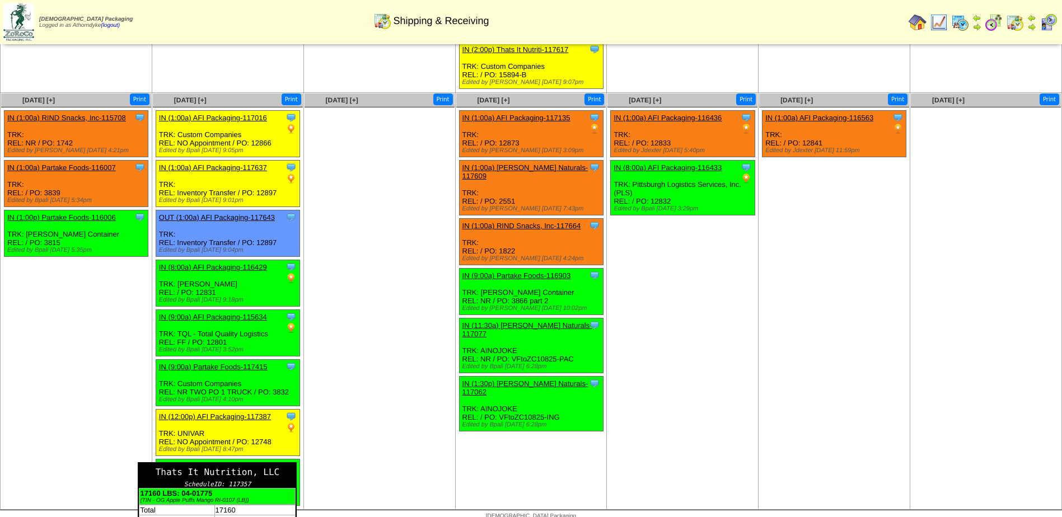
click at [237, 464] on div "Thats It Nutrition, LLC" at bounding box center [217, 471] width 157 height 17
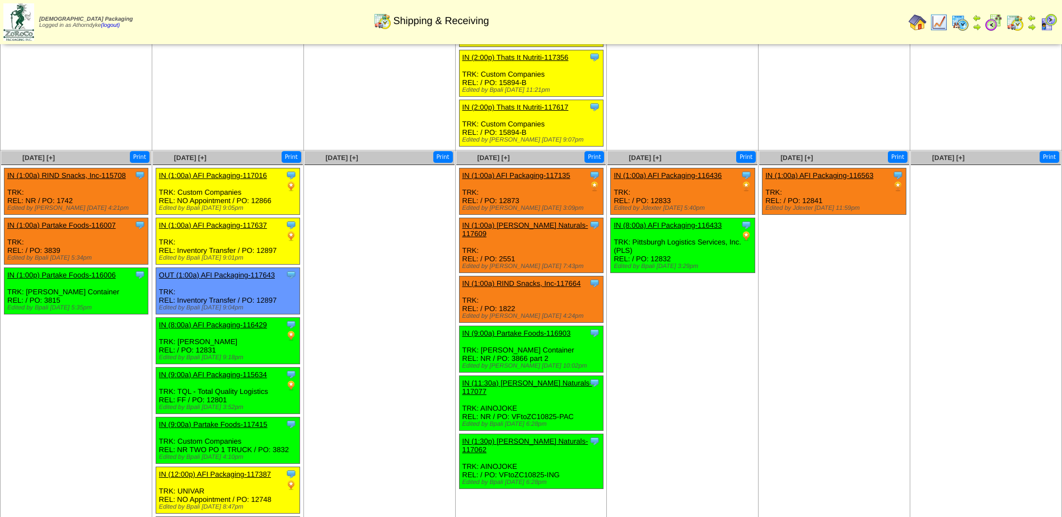
scroll to position [673, 0]
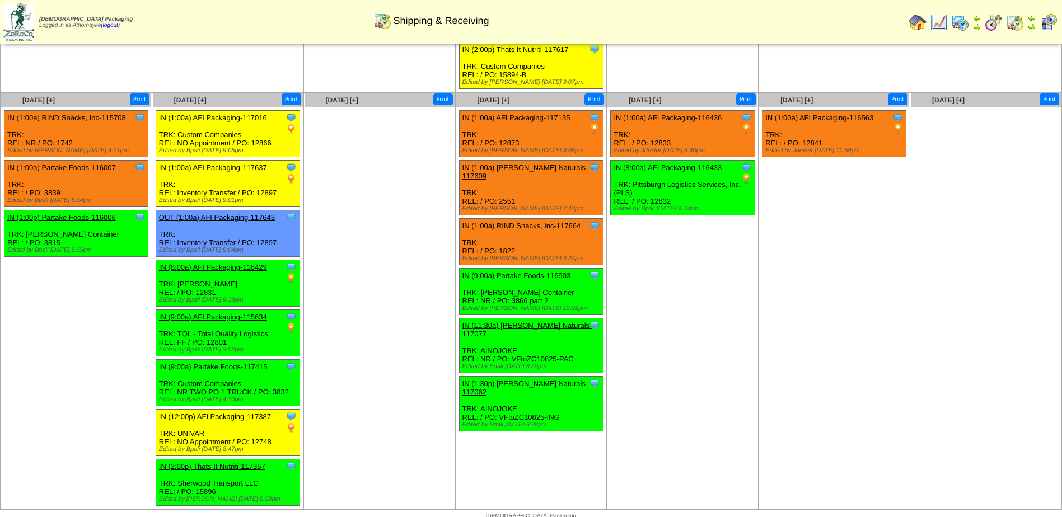
click at [218, 462] on link "IN (2:00p) Thats It Nutriti-117357" at bounding box center [212, 466] width 106 height 8
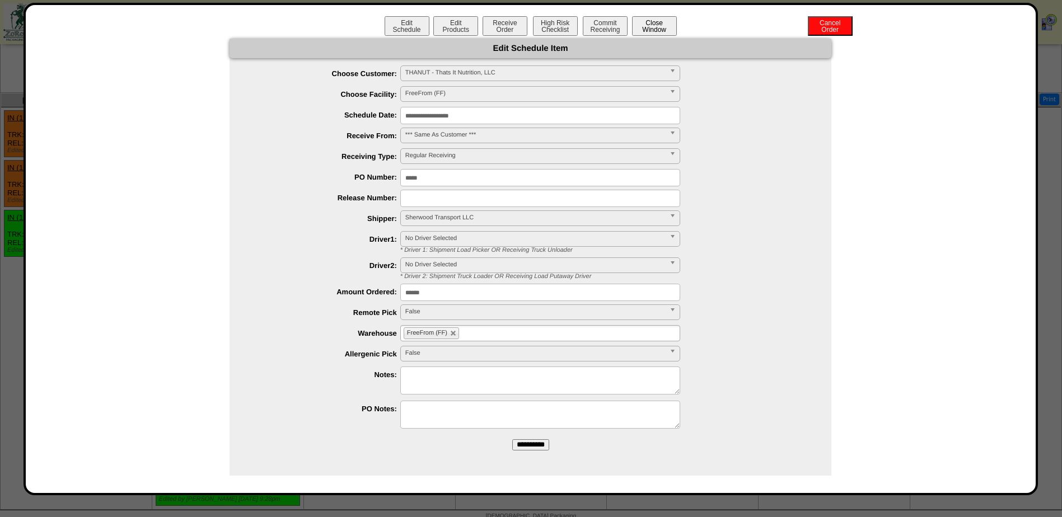
click at [648, 25] on button "Close Window" at bounding box center [654, 26] width 45 height 20
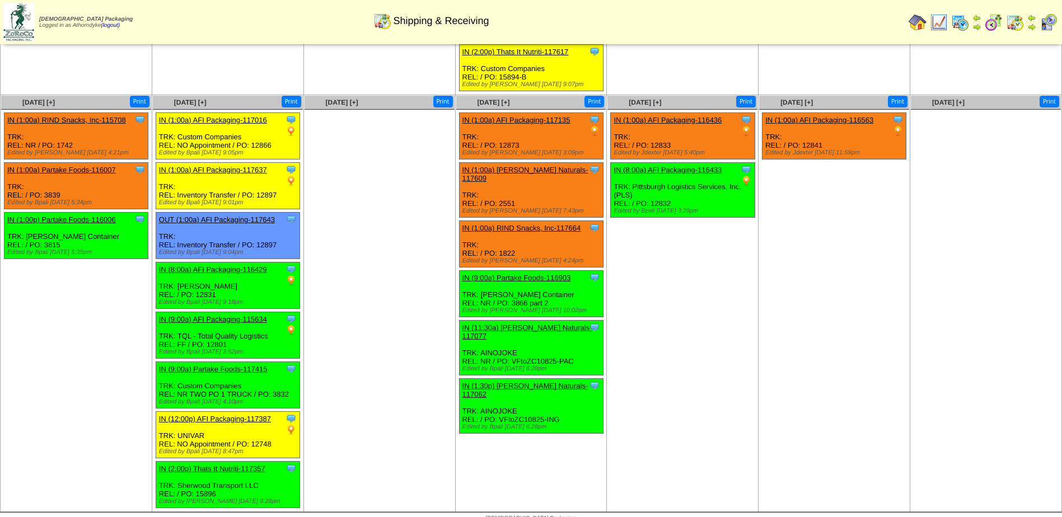
scroll to position [673, 0]
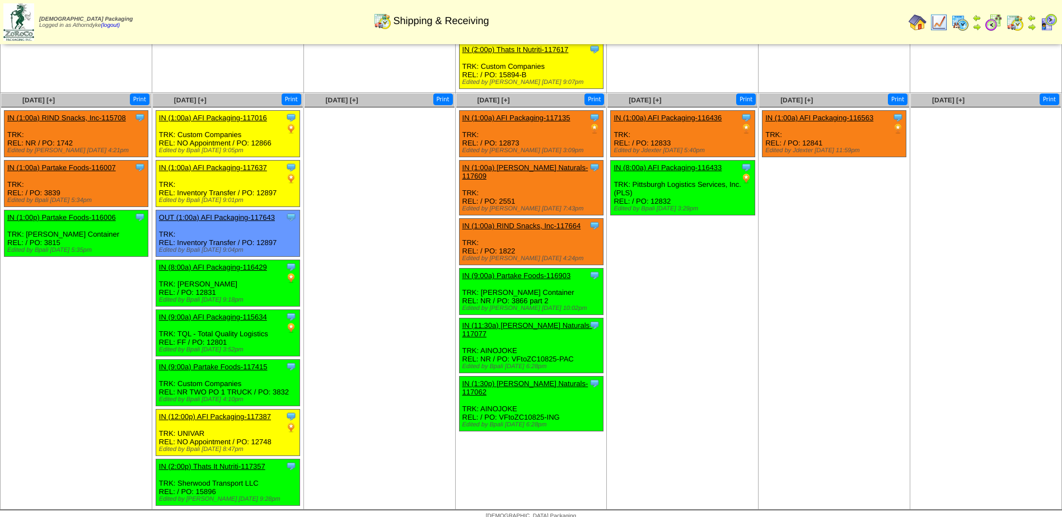
click at [711, 417] on td "[DATE] [+] Print Clone Item IN (1:00a) AFI Packaging-116436 AFI Packaging Sched…" at bounding box center [683, 301] width 152 height 417
click at [634, 384] on td "[DATE] [+] Print Clone Item IN (1:00a) AFI Packaging-116436 AFI Packaging Sched…" at bounding box center [683, 301] width 152 height 417
click at [1045, 25] on img at bounding box center [1048, 22] width 18 height 18
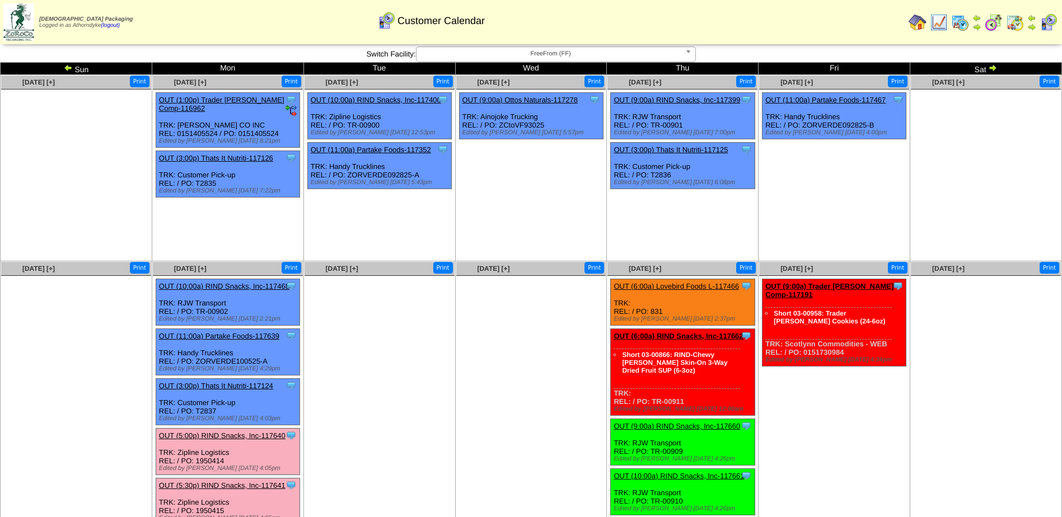
click at [996, 63] on td "Sat" at bounding box center [986, 69] width 152 height 12
click at [994, 68] on img at bounding box center [992, 67] width 9 height 9
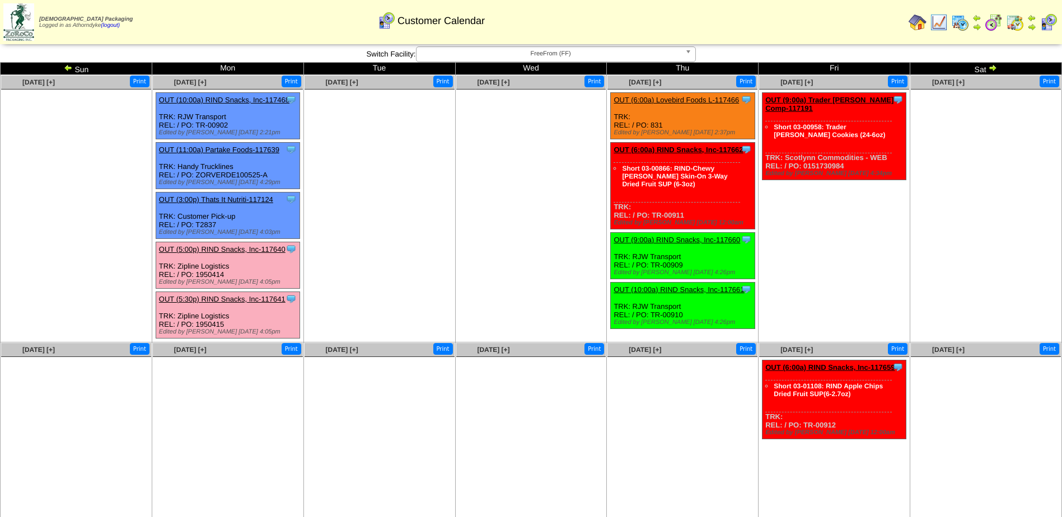
click at [990, 68] on img at bounding box center [992, 67] width 9 height 9
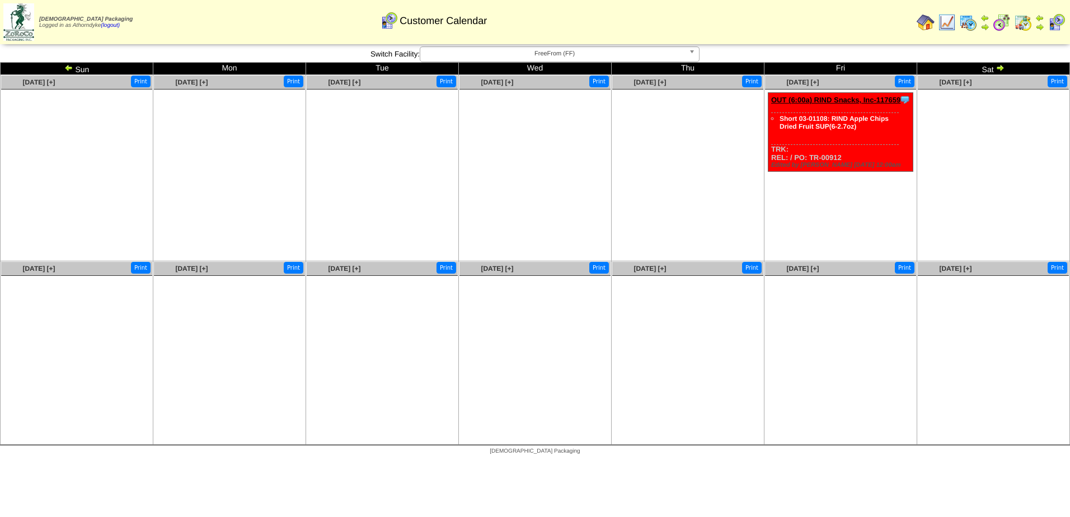
click at [1004, 64] on img at bounding box center [1000, 67] width 9 height 9
